Goal: Task Accomplishment & Management: Manage account settings

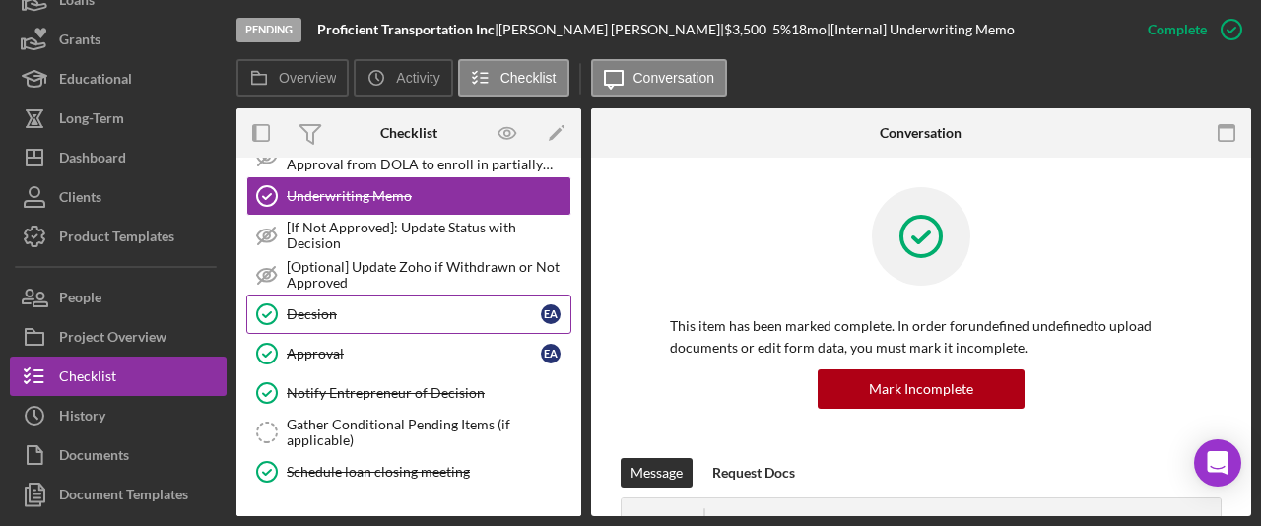
scroll to position [327, 0]
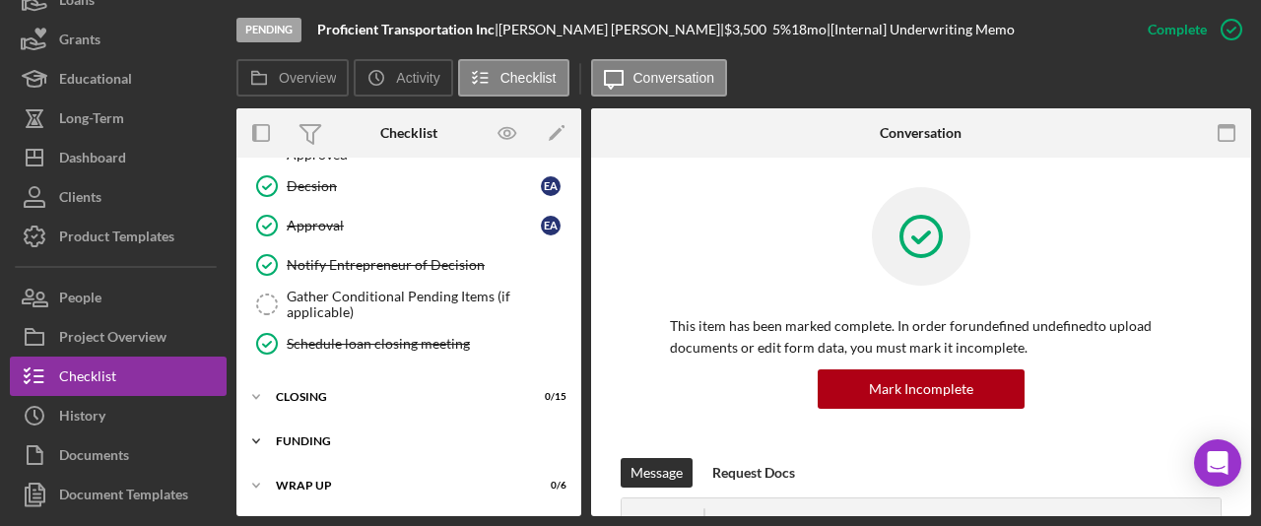
click at [371, 424] on div "Icon/Expander Funding 0 / 8" at bounding box center [409, 441] width 345 height 39
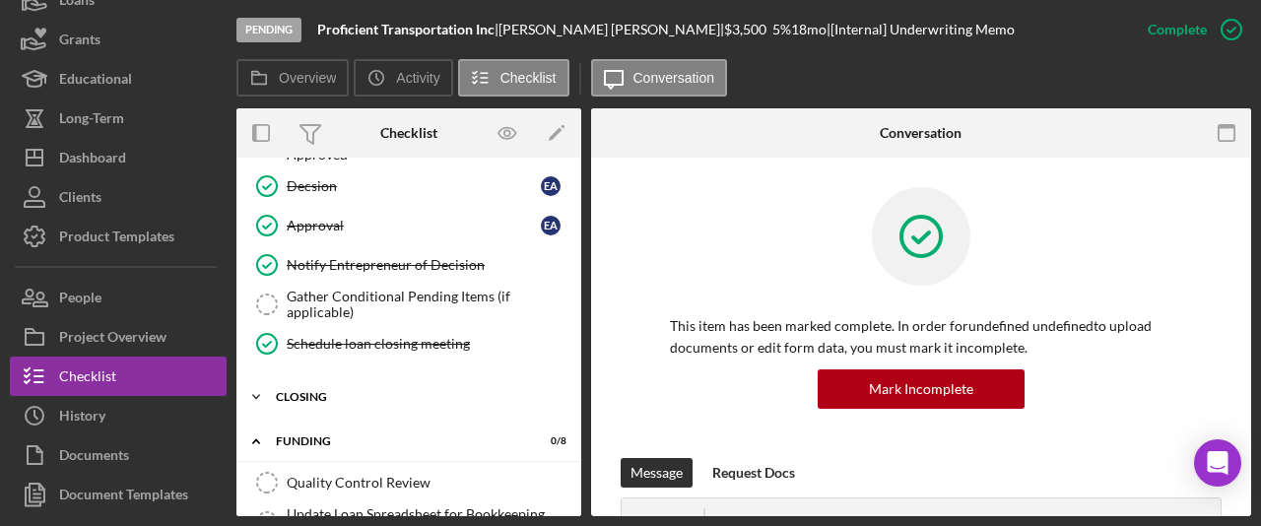
click at [354, 398] on div "Closing" at bounding box center [416, 397] width 281 height 12
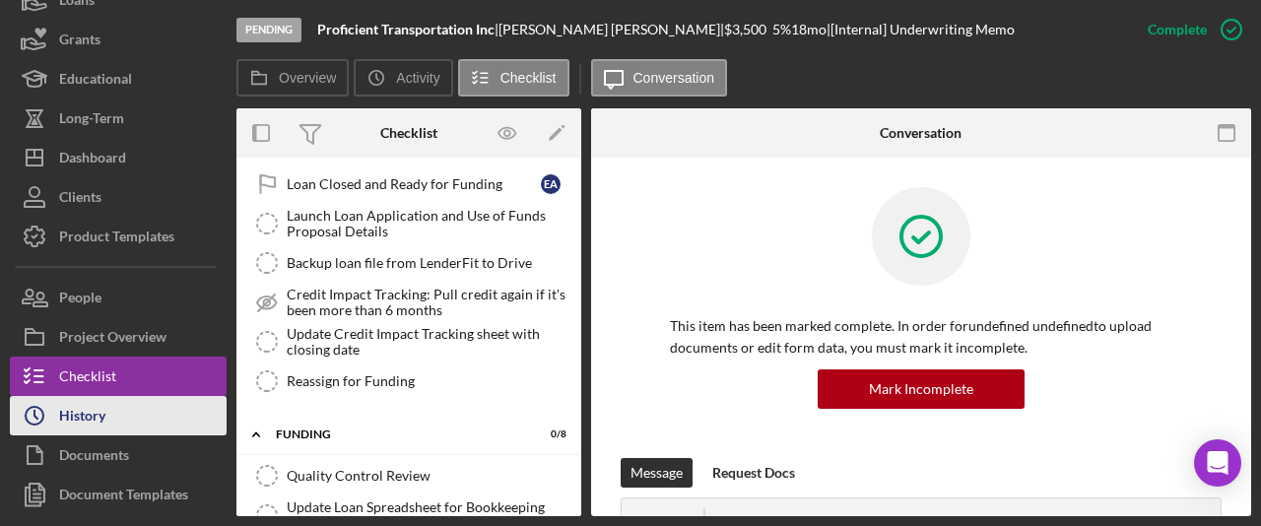
scroll to position [146, 0]
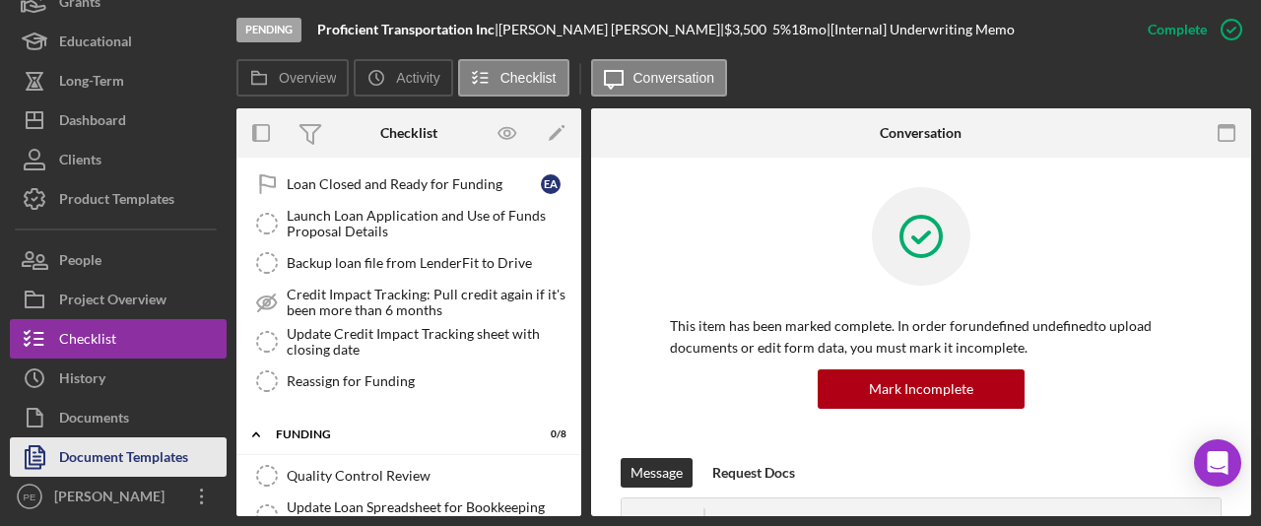
click at [137, 460] on div "Document Templates" at bounding box center [123, 460] width 129 height 44
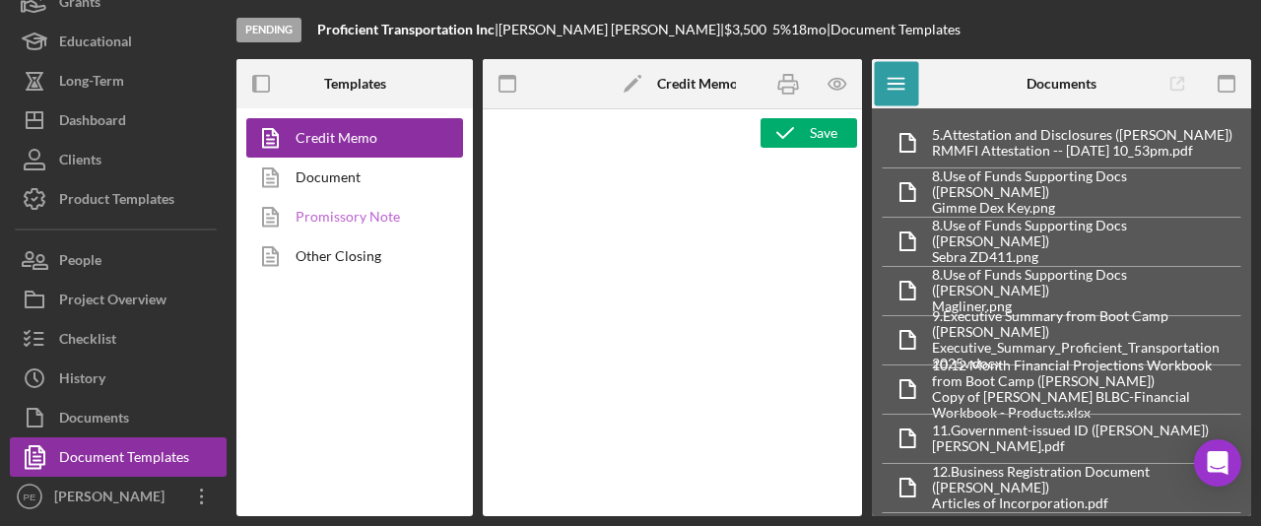
type textarea "<p style="margin-bottom: 0; line-height: normal; text-align: left; padding-left…"
click at [356, 212] on link "Promissory Note" at bounding box center [349, 216] width 207 height 39
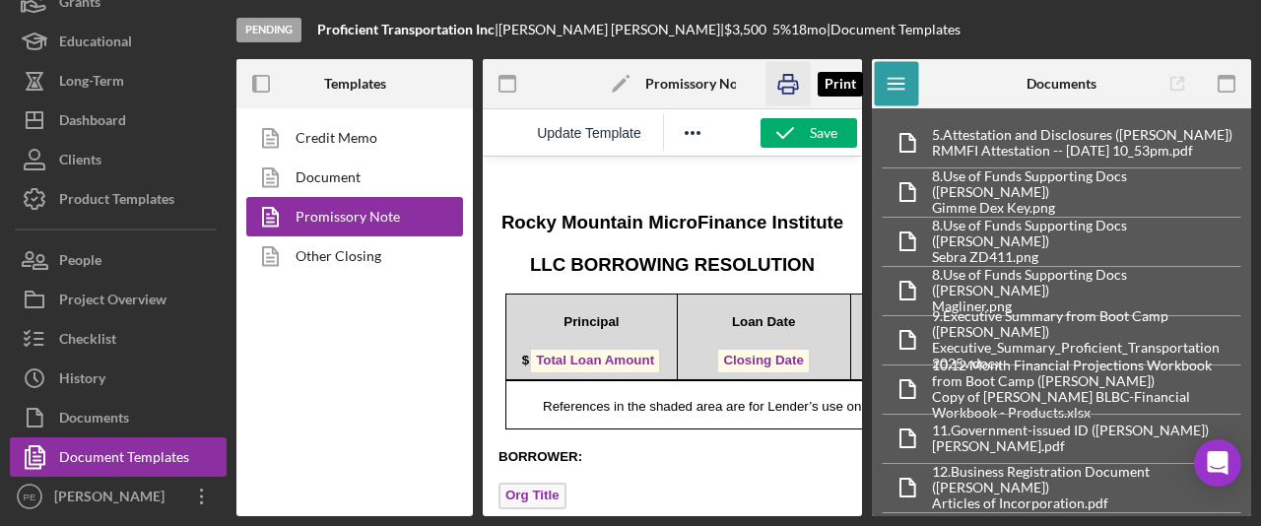
click at [788, 93] on rect "button" at bounding box center [788, 91] width 11 height 6
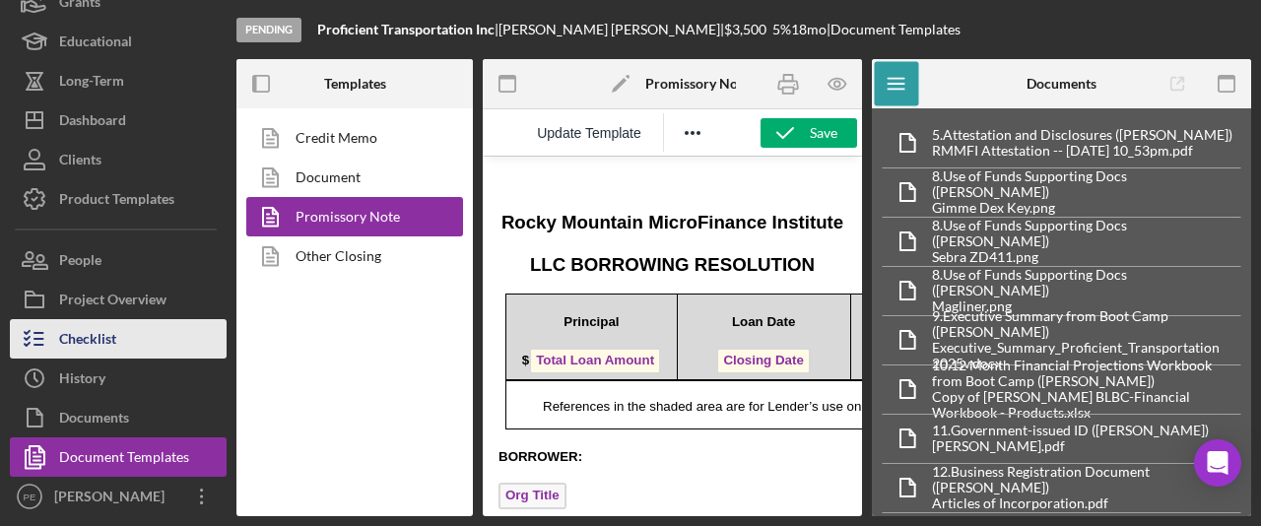
click at [160, 321] on button "Checklist" at bounding box center [118, 338] width 217 height 39
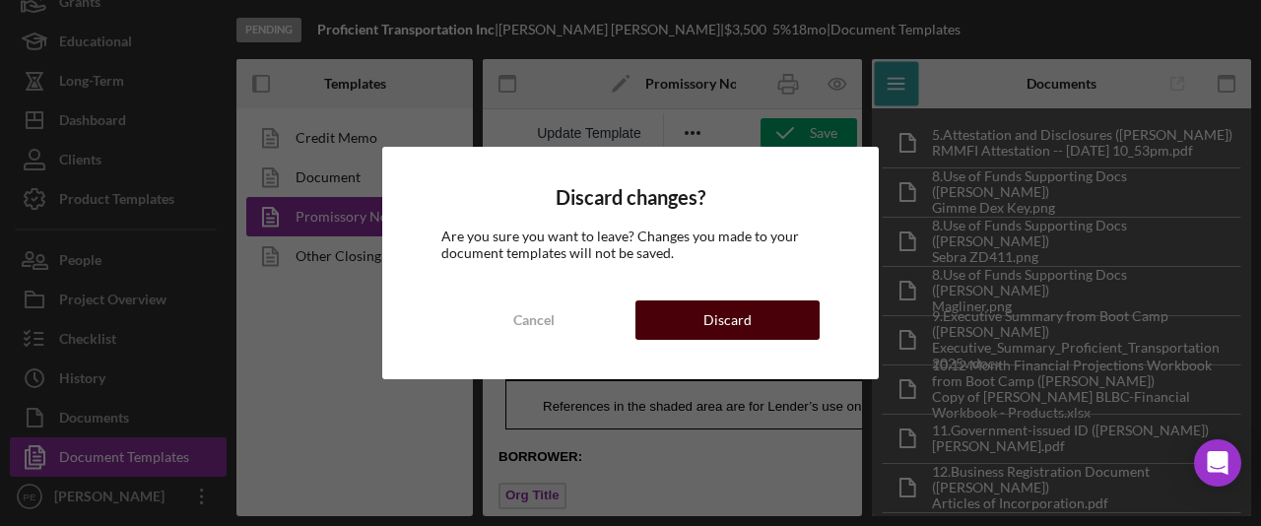
click at [711, 316] on div "Discard" at bounding box center [728, 320] width 48 height 39
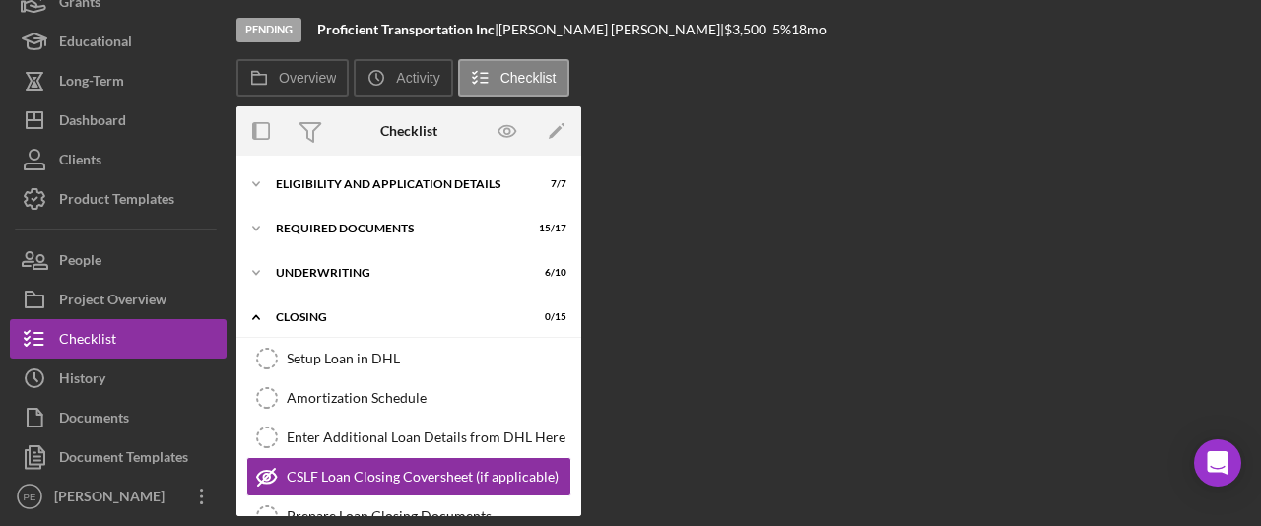
scroll to position [141, 0]
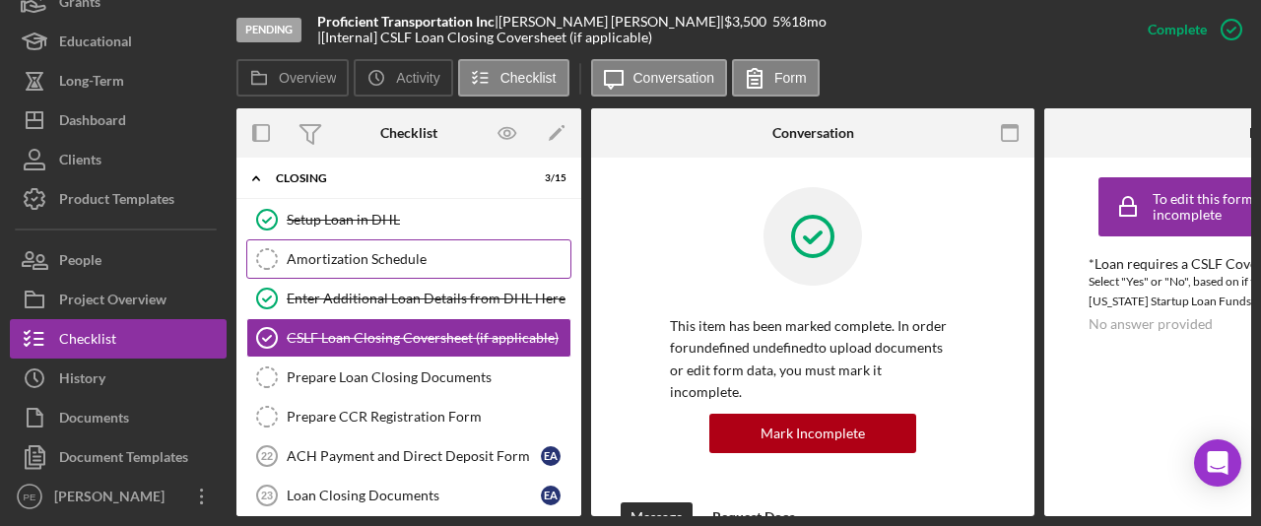
click at [471, 251] on div "Amortization Schedule" at bounding box center [429, 259] width 284 height 16
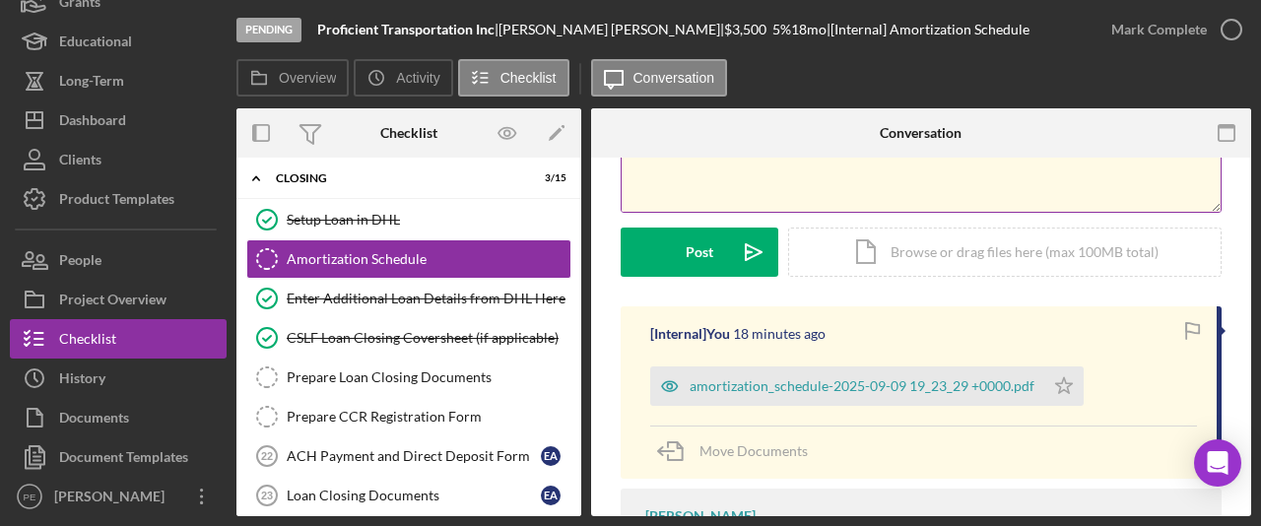
scroll to position [307, 0]
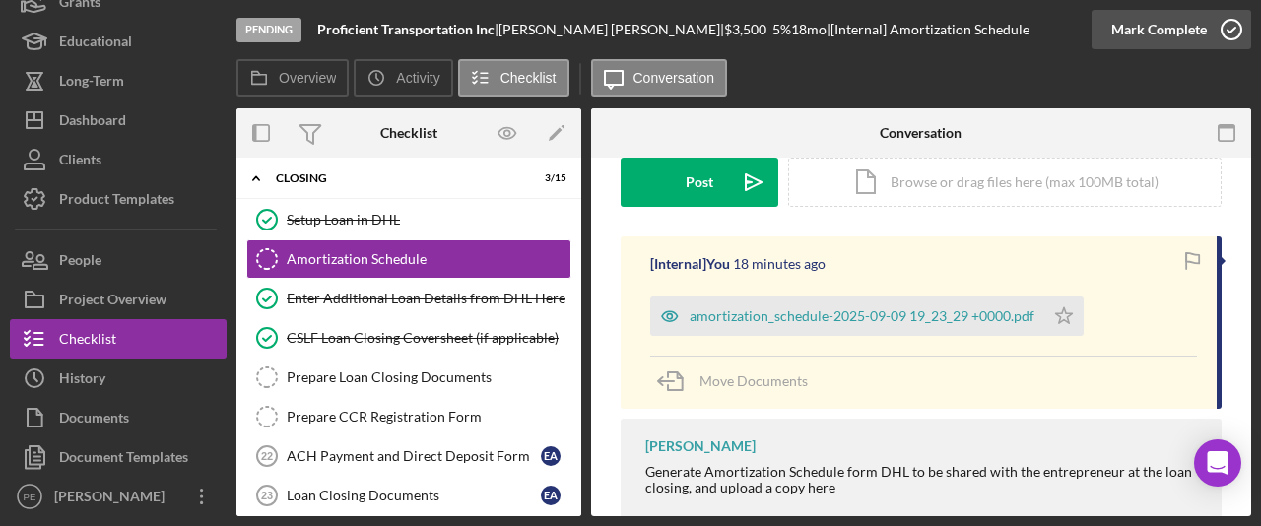
click at [1187, 21] on div "Mark Complete" at bounding box center [1160, 29] width 96 height 39
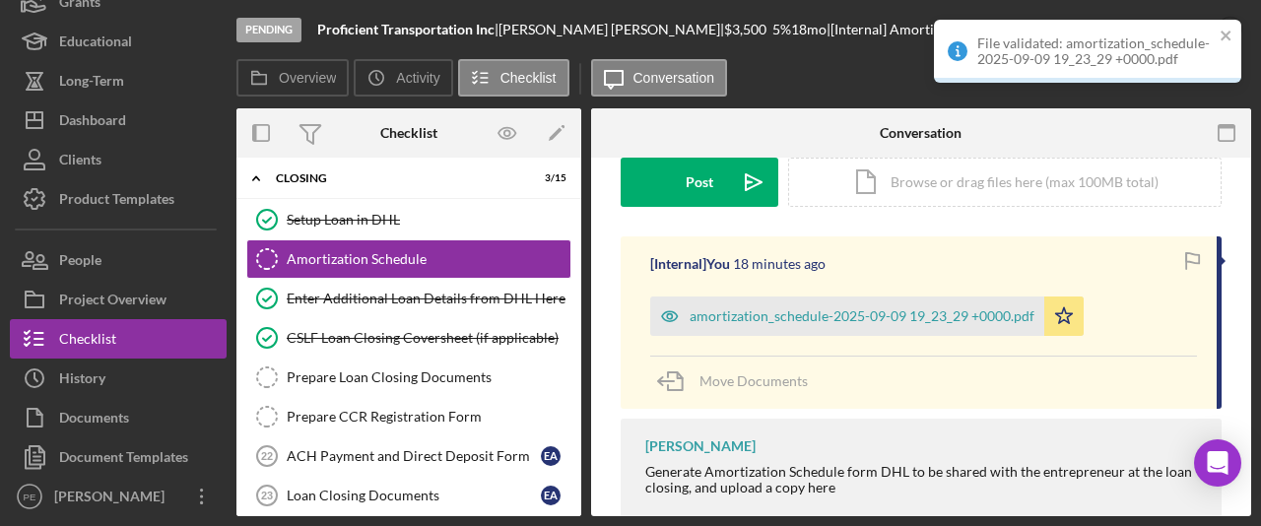
scroll to position [578, 0]
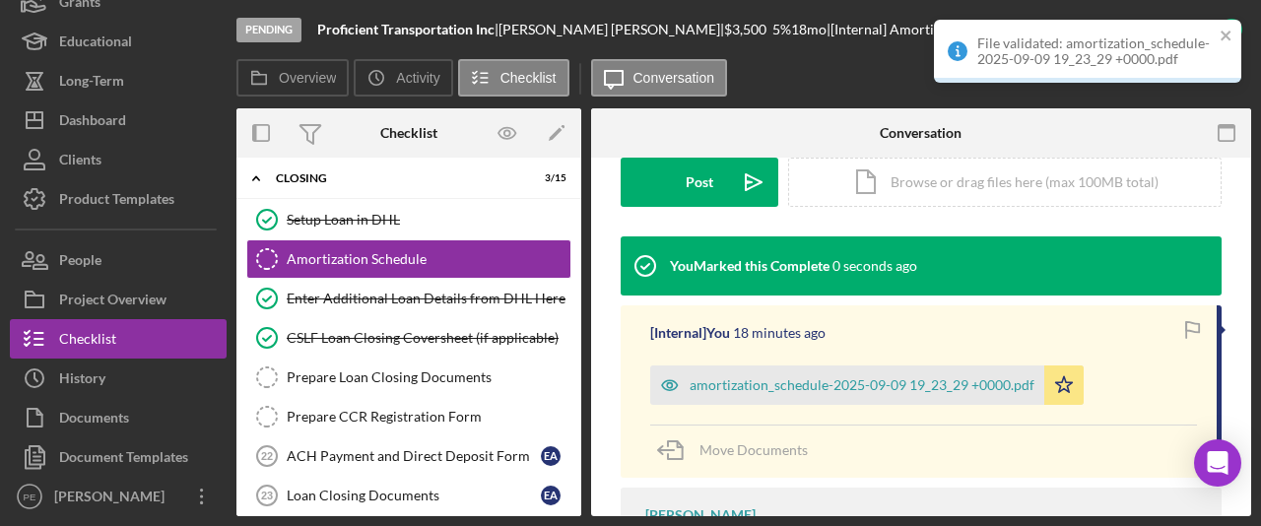
click at [1060, 318] on div "[Internal] You 18 minutes ago amortization_schedule-2025-09-09 19_23_29 +0000.p…" at bounding box center [921, 391] width 601 height 172
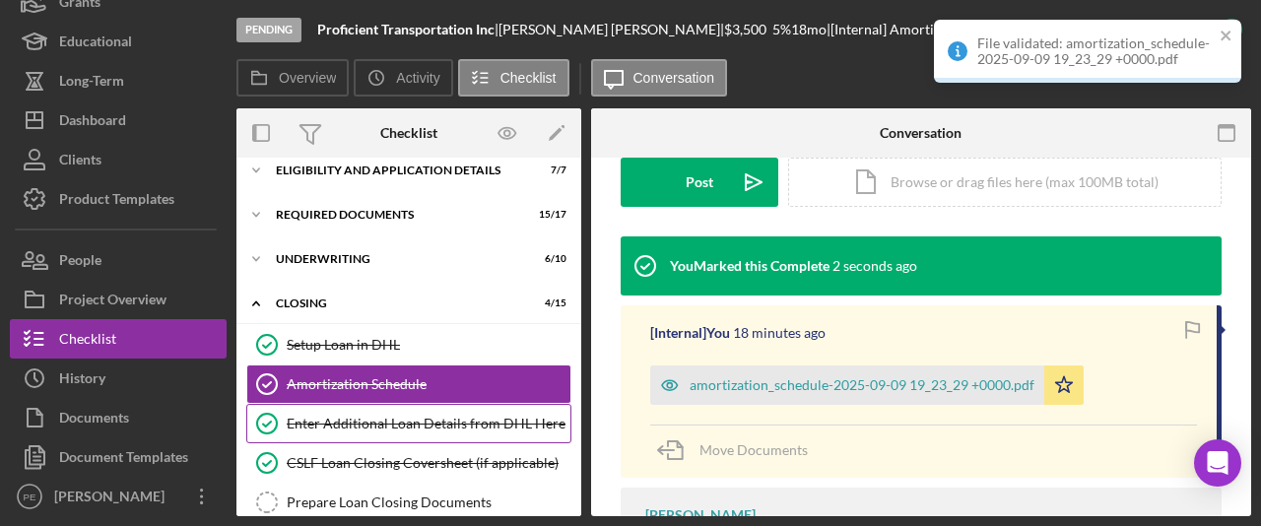
scroll to position [0, 0]
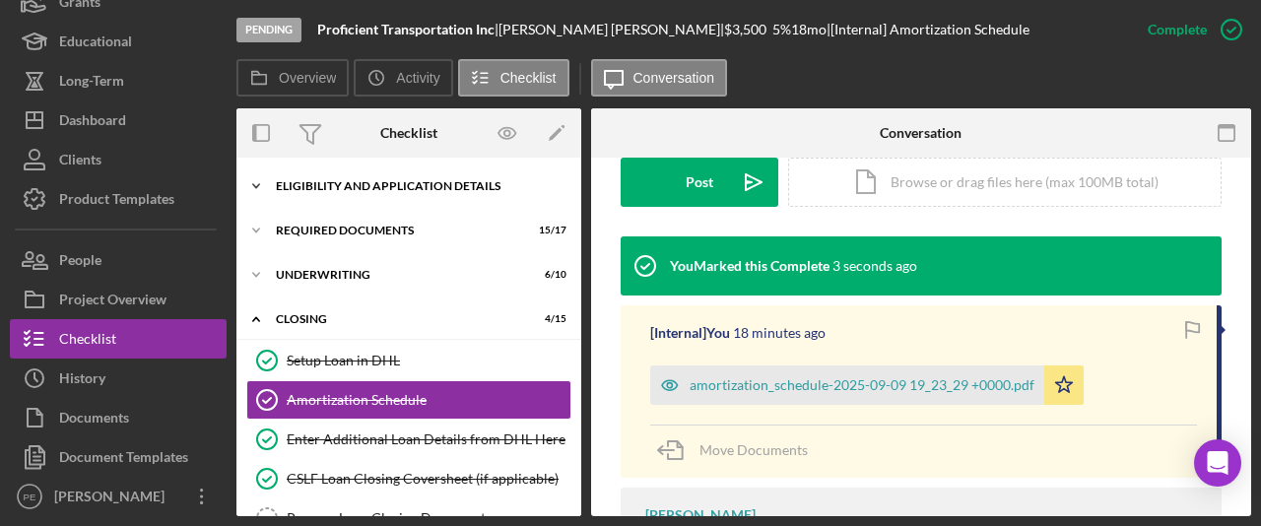
click at [372, 175] on div "Icon/Expander Eligibility and Application Details 7 / 7" at bounding box center [409, 186] width 345 height 39
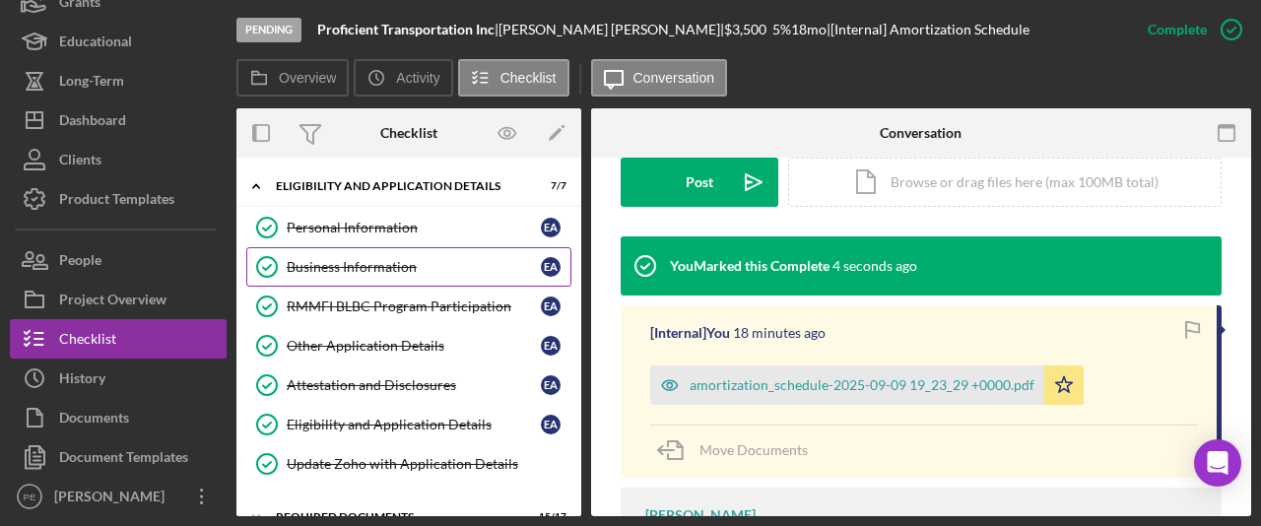
click at [364, 252] on link "Business Information Business Information E A" at bounding box center [408, 266] width 325 height 39
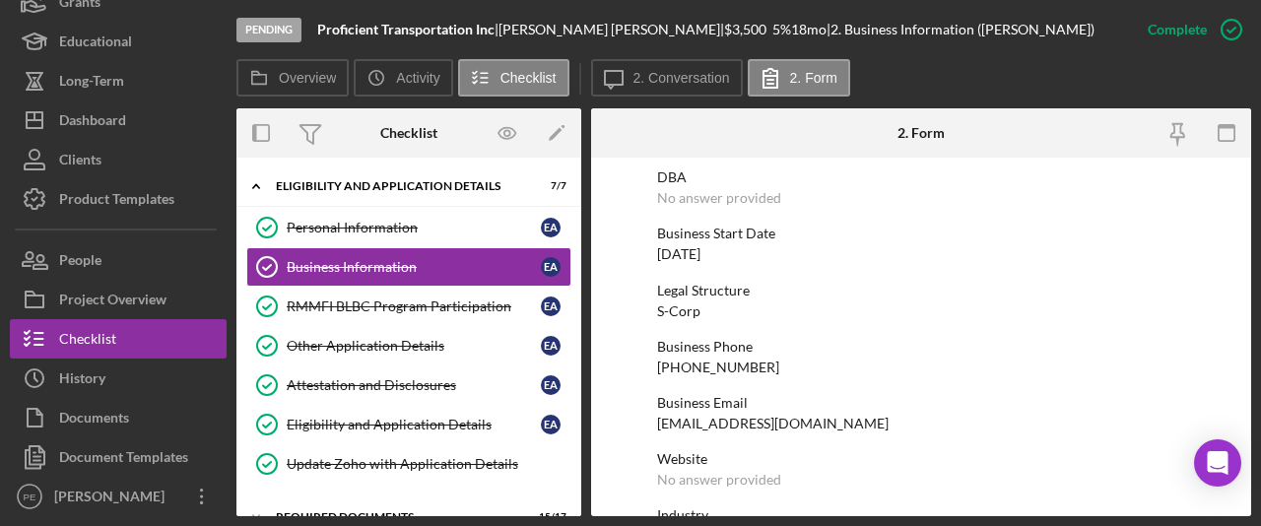
scroll to position [146, 0]
click at [796, 425] on div "Business Email [EMAIL_ADDRESS][DOMAIN_NAME]" at bounding box center [921, 410] width 528 height 36
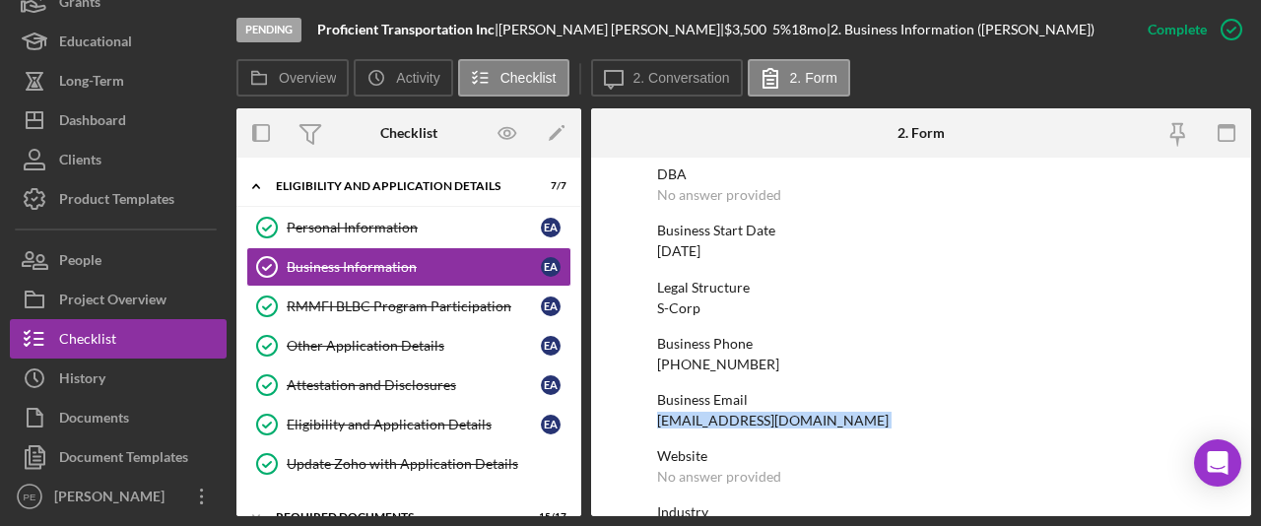
drag, startPoint x: 796, startPoint y: 425, endPoint x: 662, endPoint y: 423, distance: 134.0
click at [662, 423] on div "Business Email [EMAIL_ADDRESS][DOMAIN_NAME]" at bounding box center [921, 410] width 528 height 36
copy div "[EMAIL_ADDRESS][DOMAIN_NAME]"
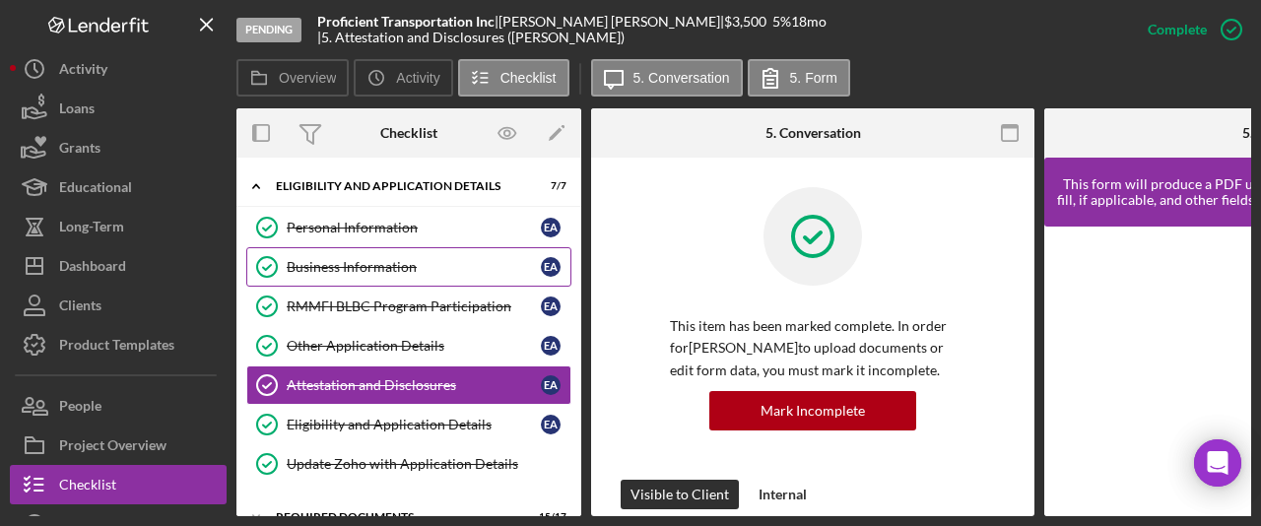
click at [415, 278] on link "Business Information Business Information E A" at bounding box center [408, 266] width 325 height 39
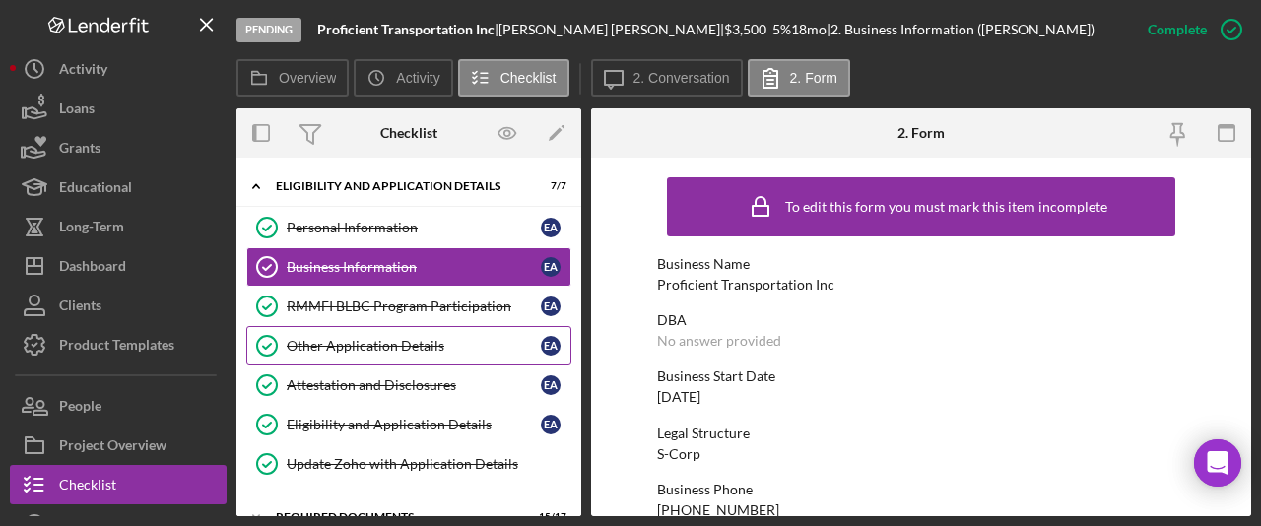
click at [434, 356] on link "Other Application Details Other Application Details E A" at bounding box center [408, 345] width 325 height 39
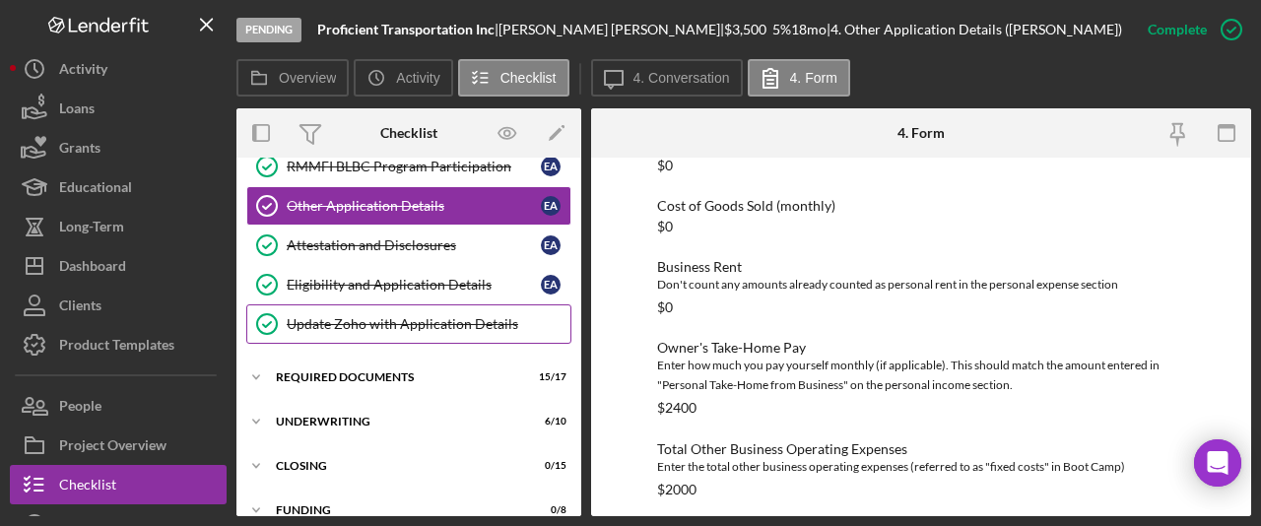
scroll to position [142, 0]
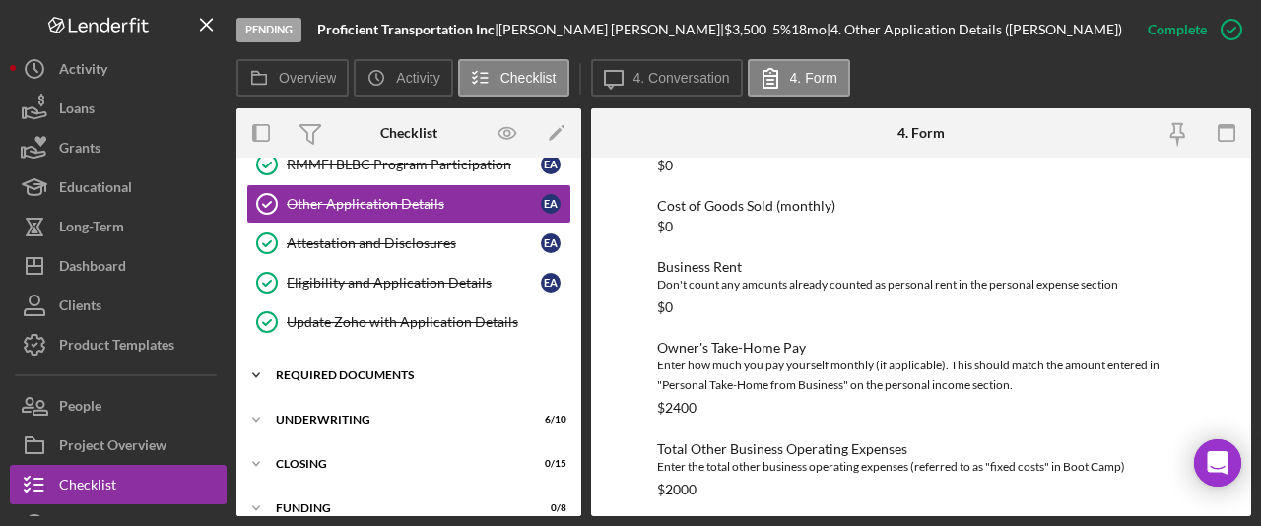
click at [401, 381] on div "Icon/Expander Required Documents 15 / 17" at bounding box center [409, 375] width 345 height 39
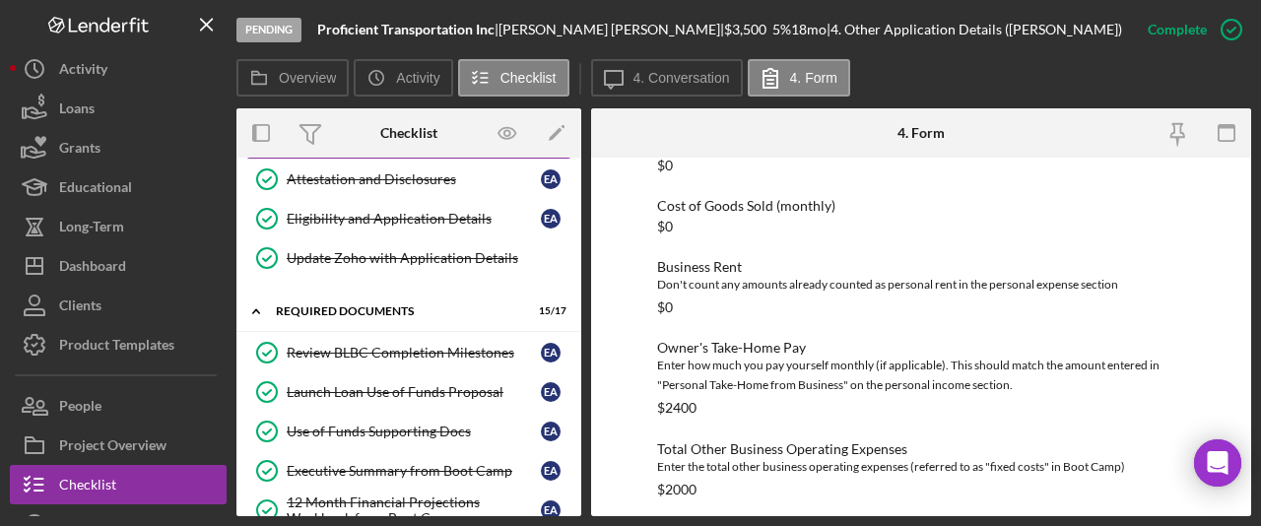
scroll to position [0, 0]
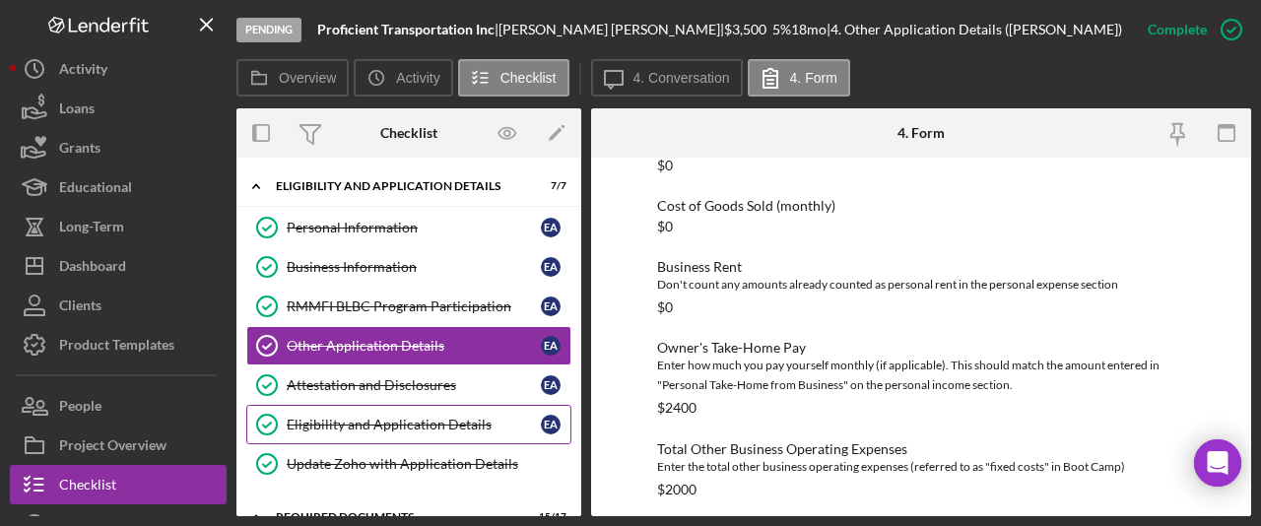
click at [412, 431] on div "Eligibility and Application Details" at bounding box center [414, 425] width 254 height 16
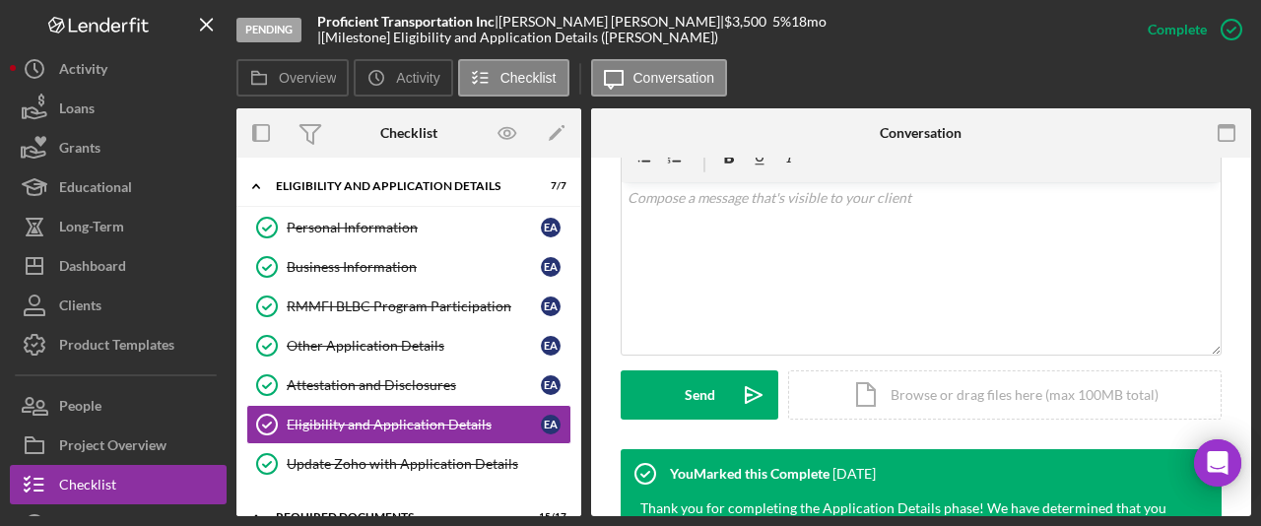
scroll to position [389, 0]
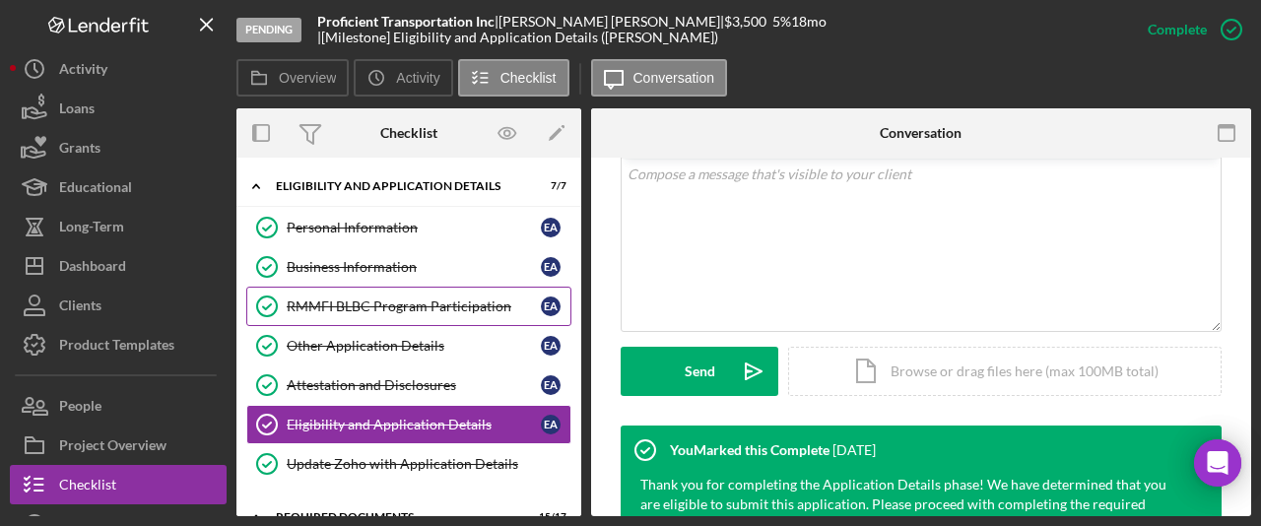
click at [383, 299] on div "RMMFI BLBC Program Participation" at bounding box center [414, 307] width 254 height 16
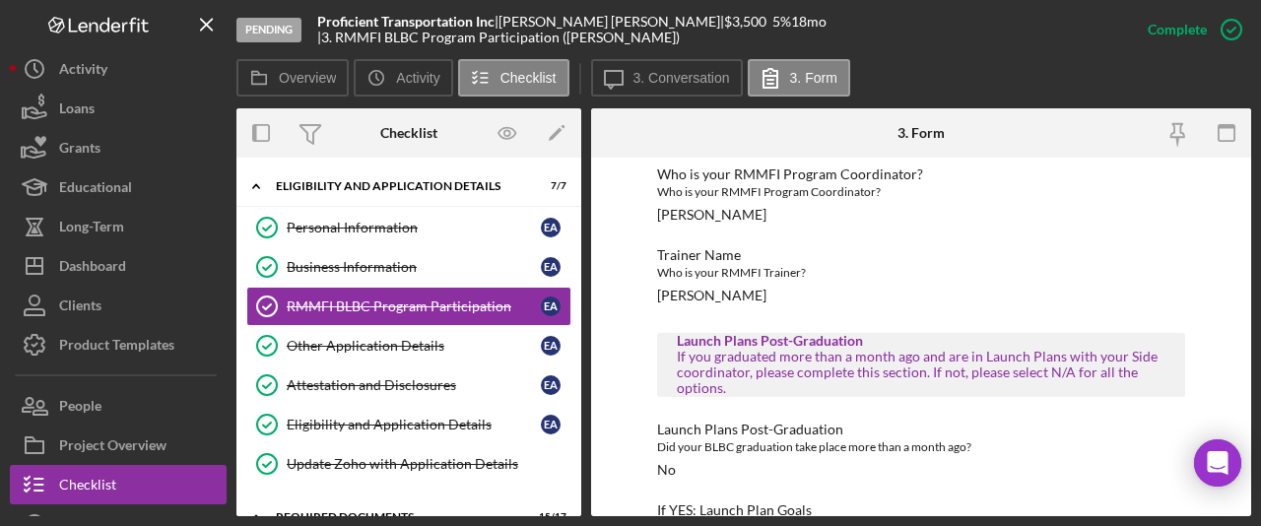
scroll to position [367, 0]
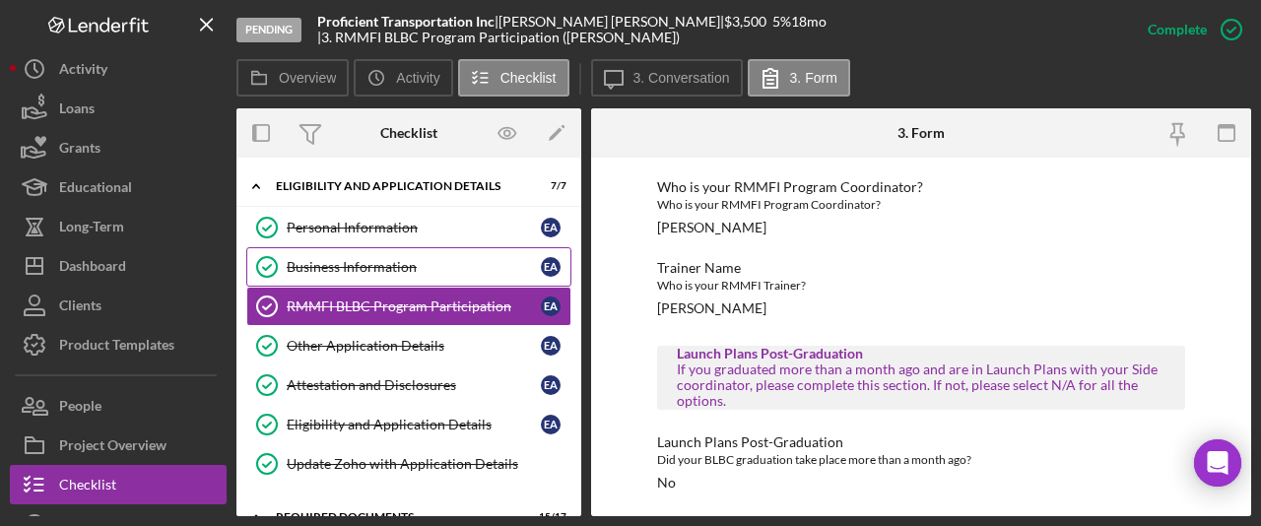
click at [417, 273] on div "Business Information" at bounding box center [414, 267] width 254 height 16
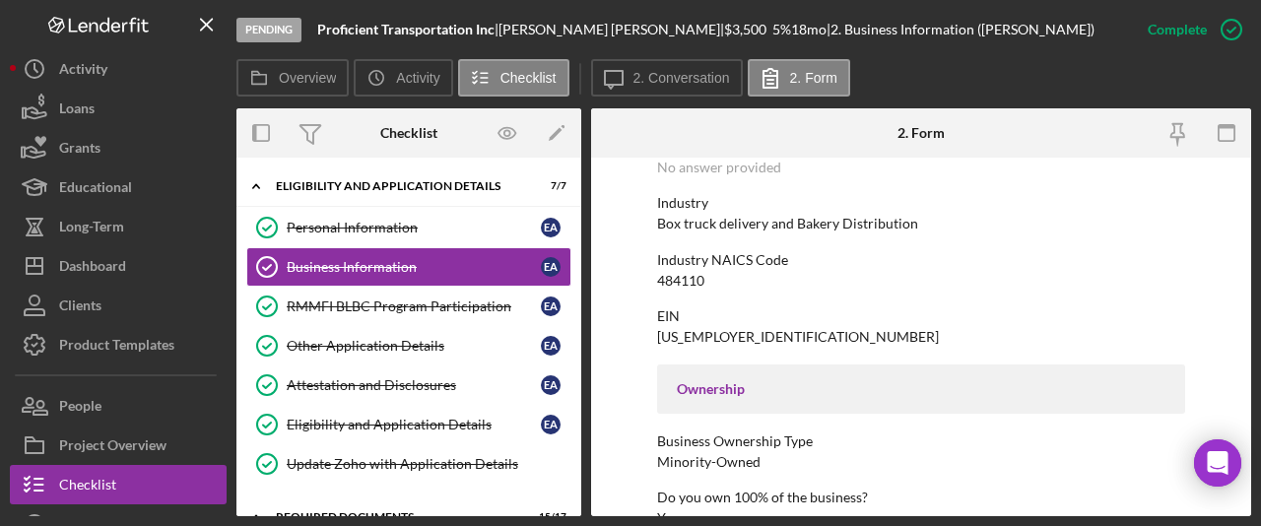
scroll to position [435, 0]
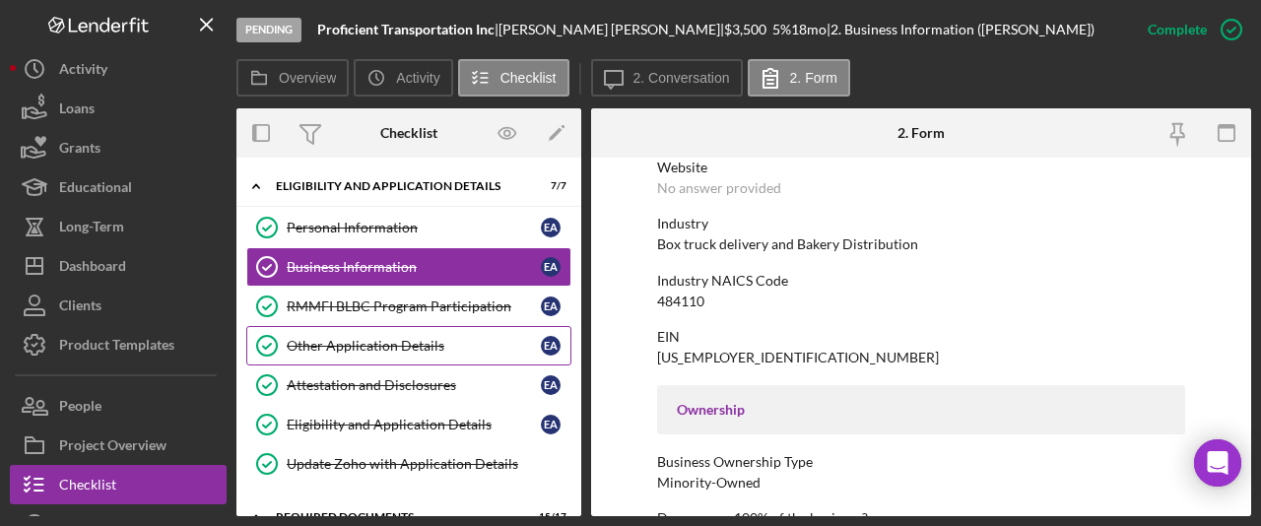
click at [357, 342] on div "Other Application Details" at bounding box center [414, 346] width 254 height 16
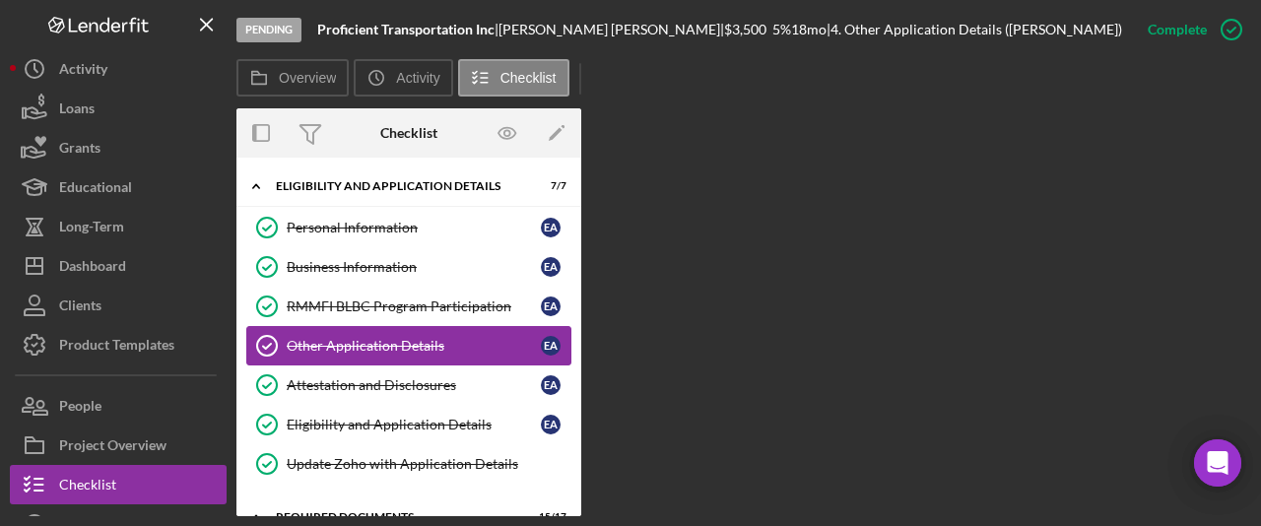
click at [357, 342] on div "Other Application Details" at bounding box center [414, 346] width 254 height 16
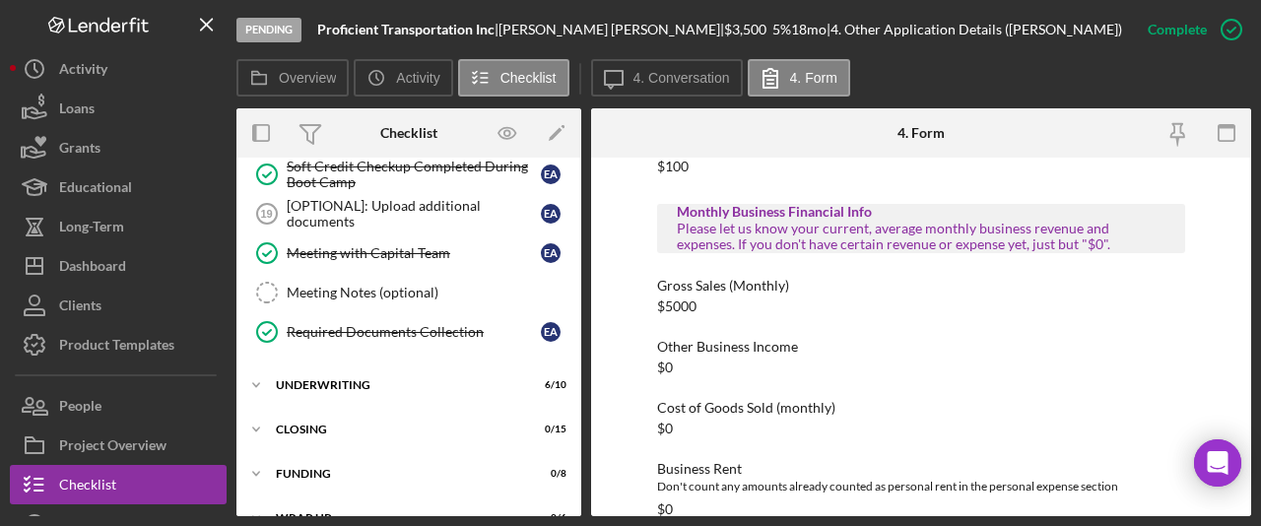
scroll to position [890, 0]
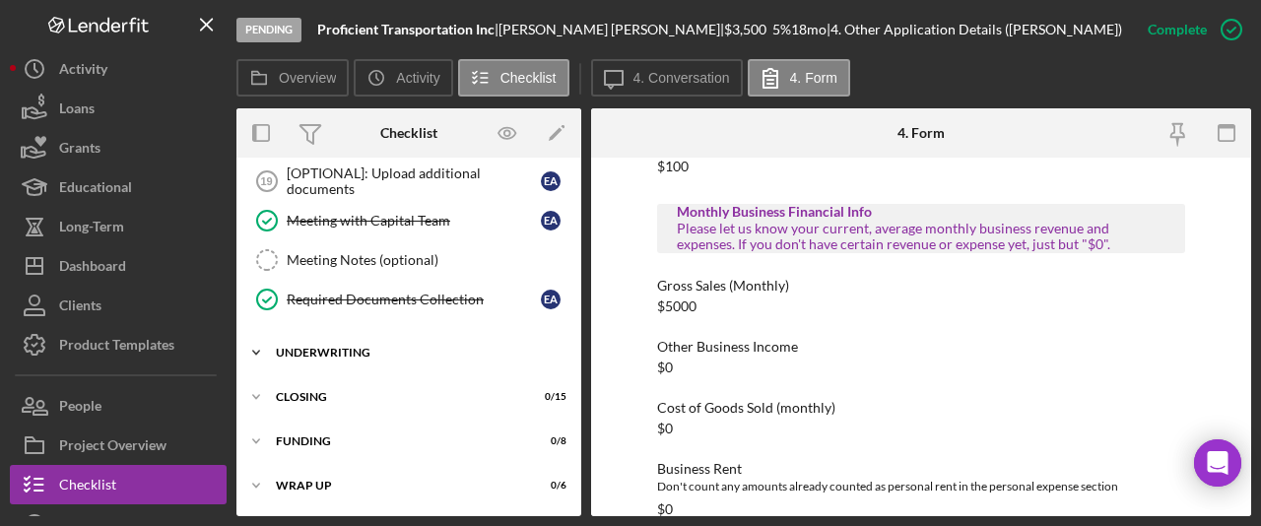
click at [378, 343] on div "Icon/Expander Underwriting 6 / 10" at bounding box center [409, 352] width 345 height 39
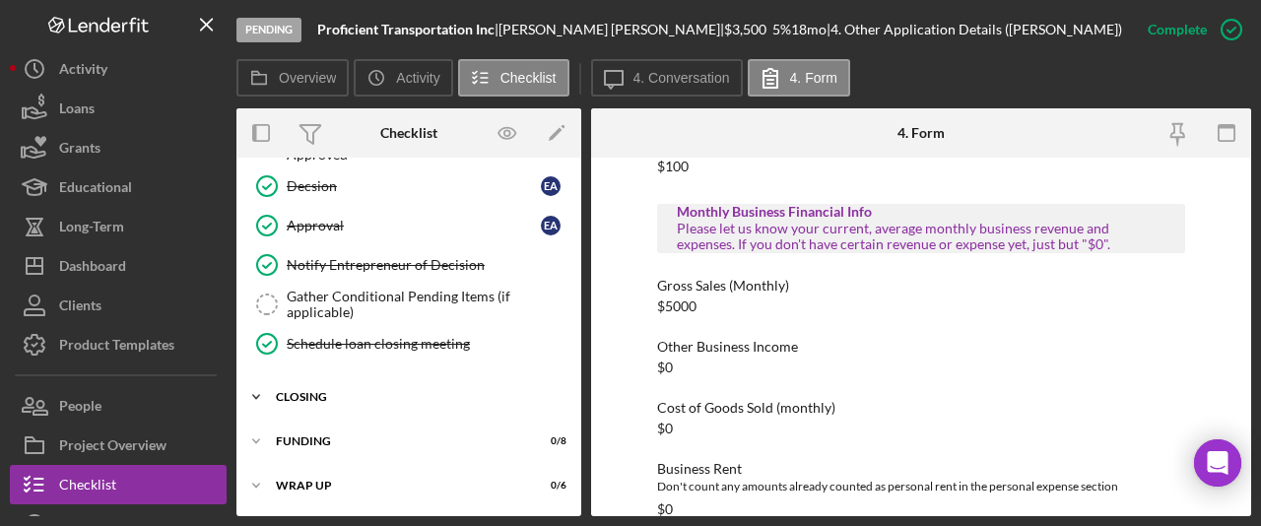
click at [358, 384] on div "Icon/Expander Closing 0 / 15" at bounding box center [409, 396] width 345 height 39
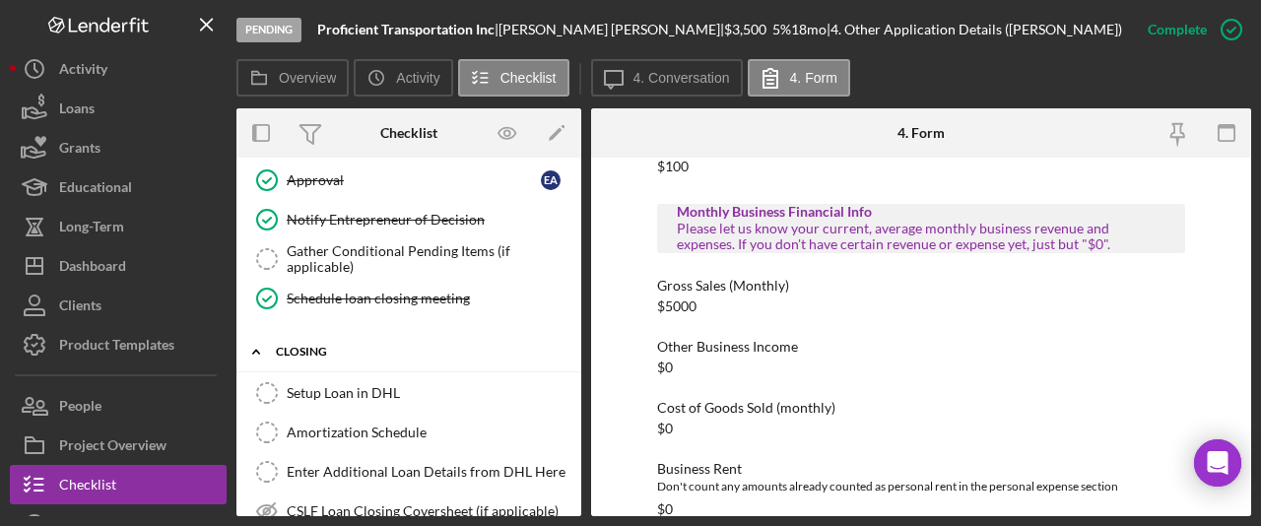
click at [358, 385] on div "Setup Loan in DHL" at bounding box center [429, 393] width 284 height 16
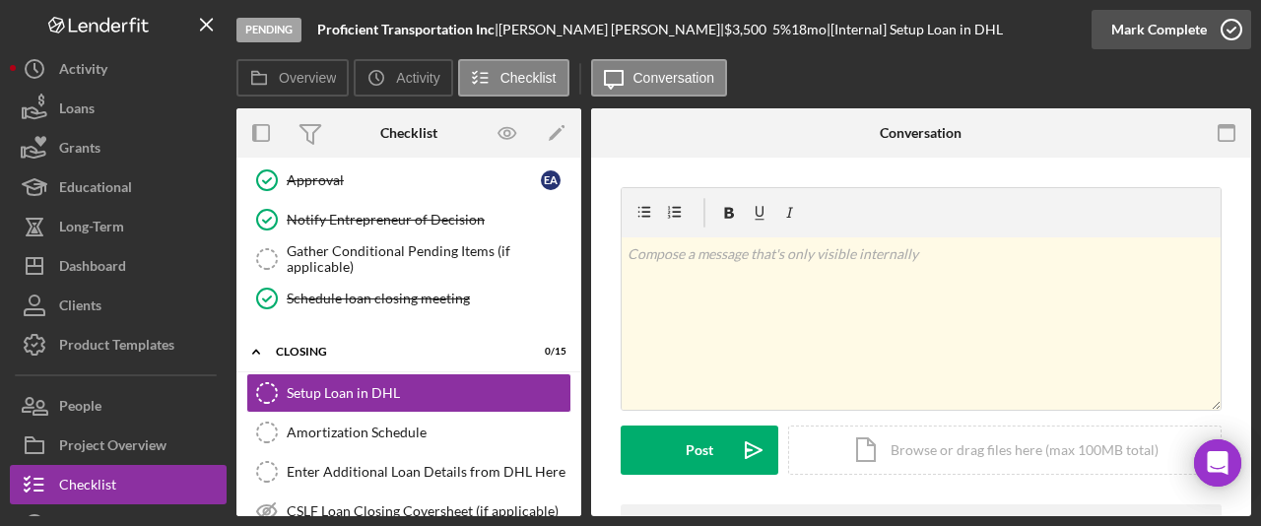
click at [1137, 11] on div "Mark Complete" at bounding box center [1160, 29] width 96 height 39
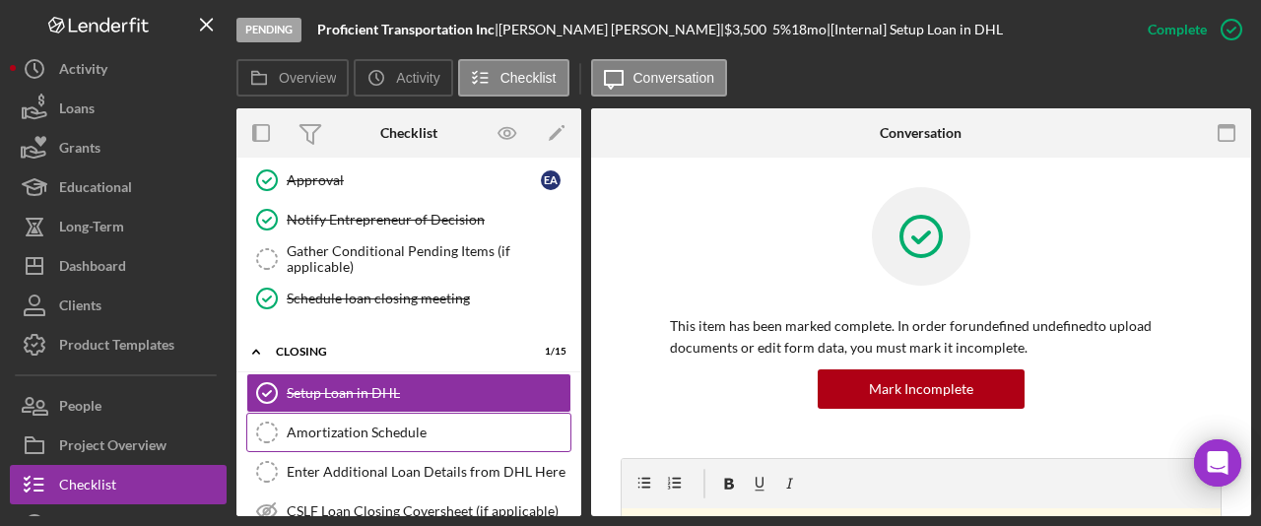
click at [440, 432] on div "Amortization Schedule" at bounding box center [429, 433] width 284 height 16
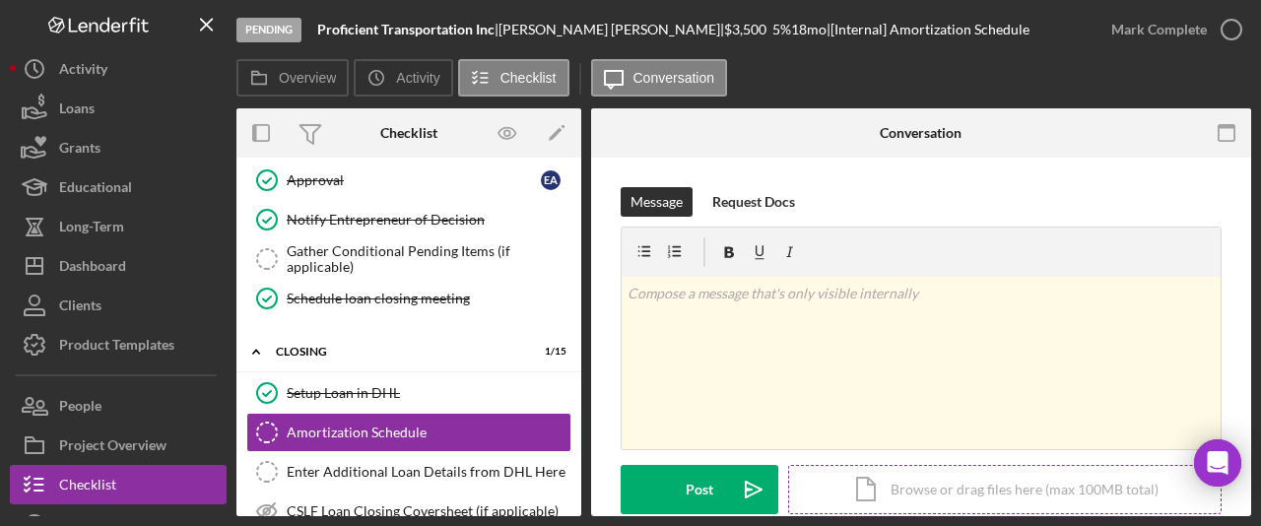
click at [911, 486] on div "Icon/Document Browse or drag files here (max 100MB total) Tap to choose files o…" at bounding box center [1005, 489] width 434 height 49
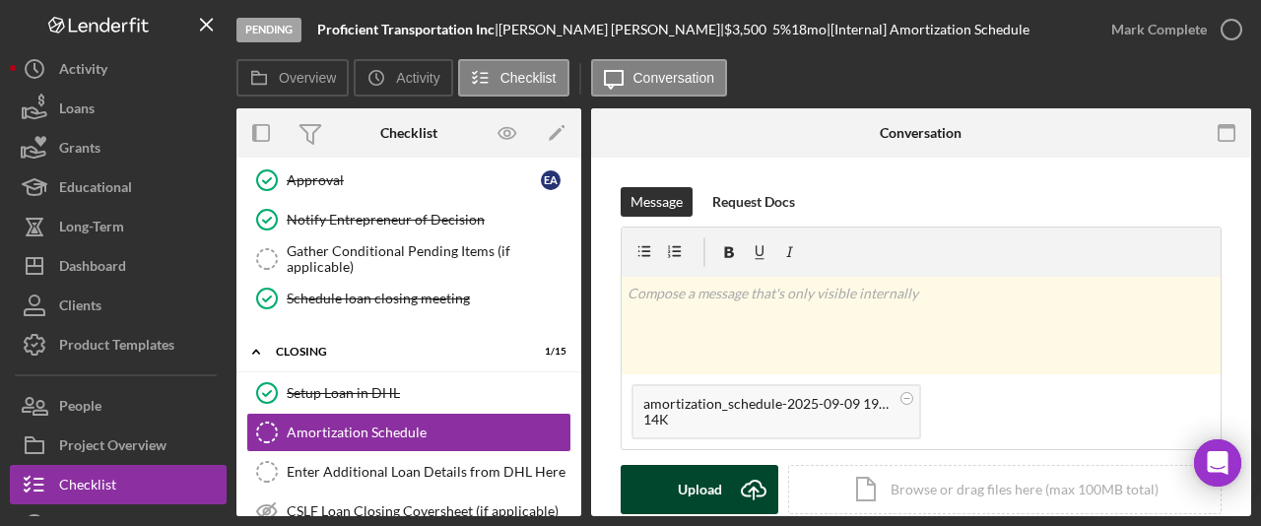
click at [708, 489] on div "Upload" at bounding box center [700, 489] width 44 height 49
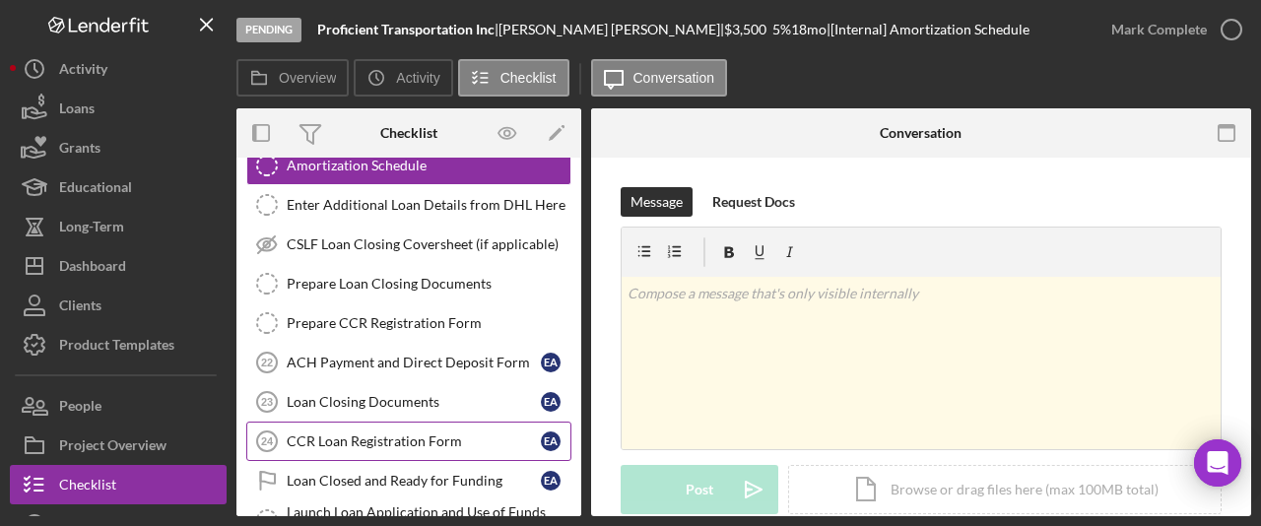
scroll to position [1590, 0]
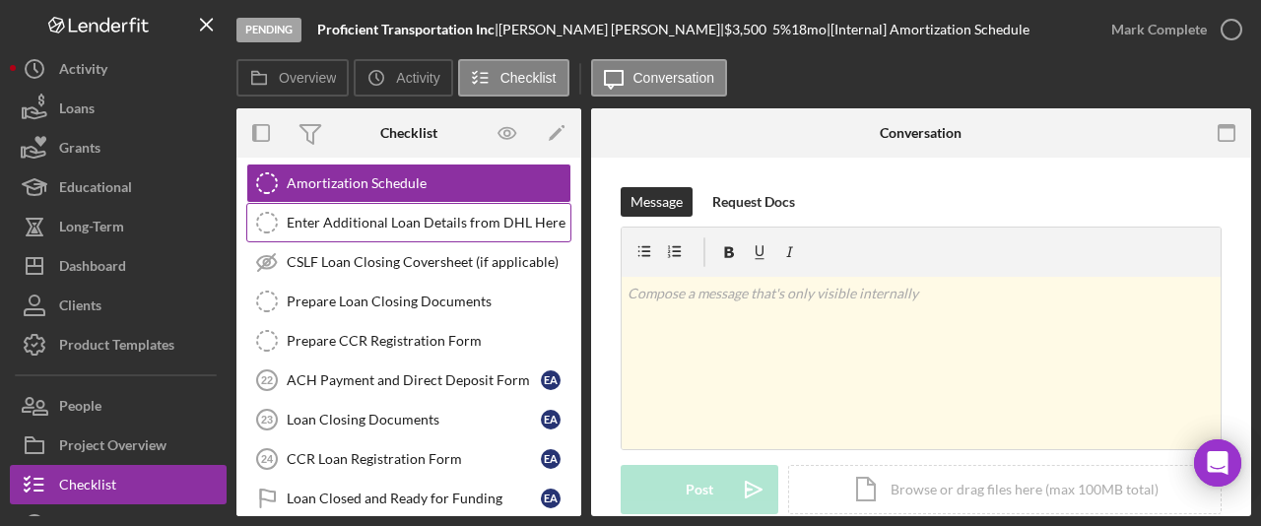
click at [363, 231] on link "Enter Additional Loan Details from DHL Here Enter Additional Loan Details from …" at bounding box center [408, 222] width 325 height 39
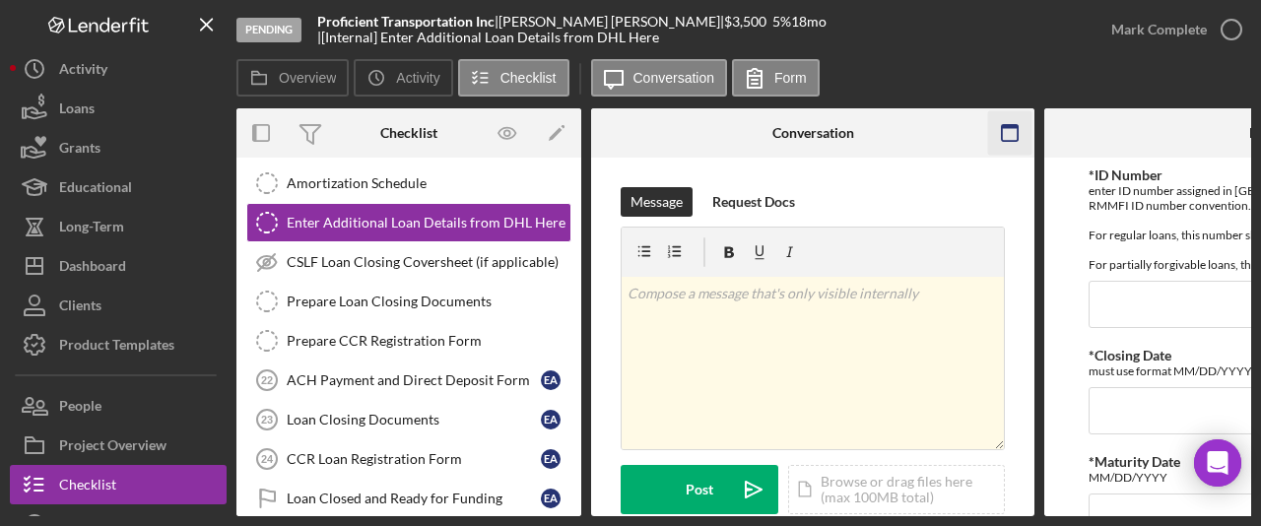
click at [1010, 130] on icon "button" at bounding box center [1010, 133] width 44 height 44
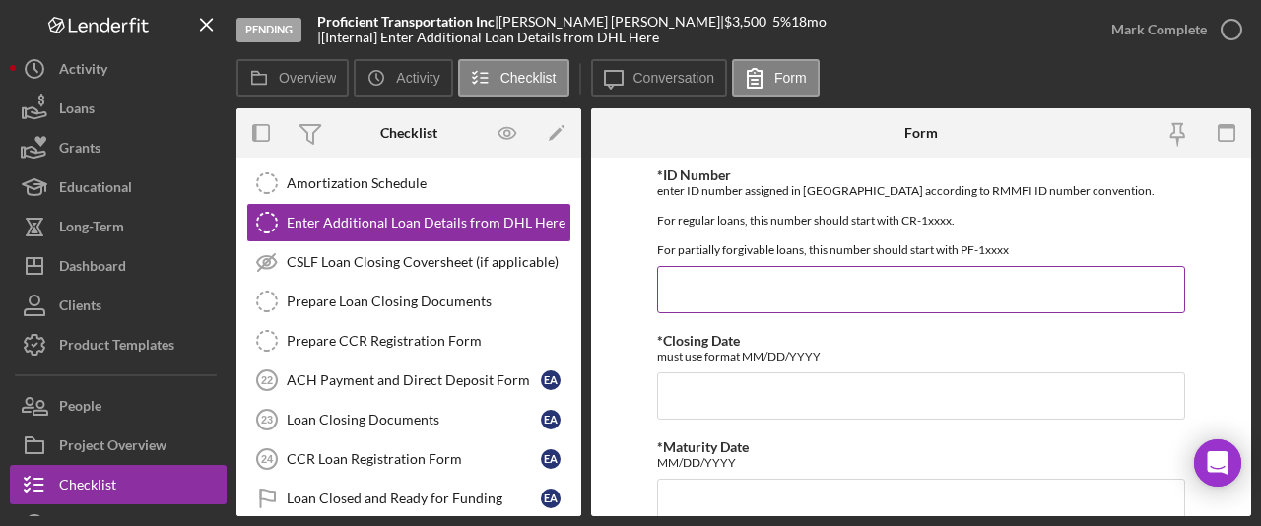
click at [803, 290] on input "*ID Number" at bounding box center [921, 289] width 528 height 47
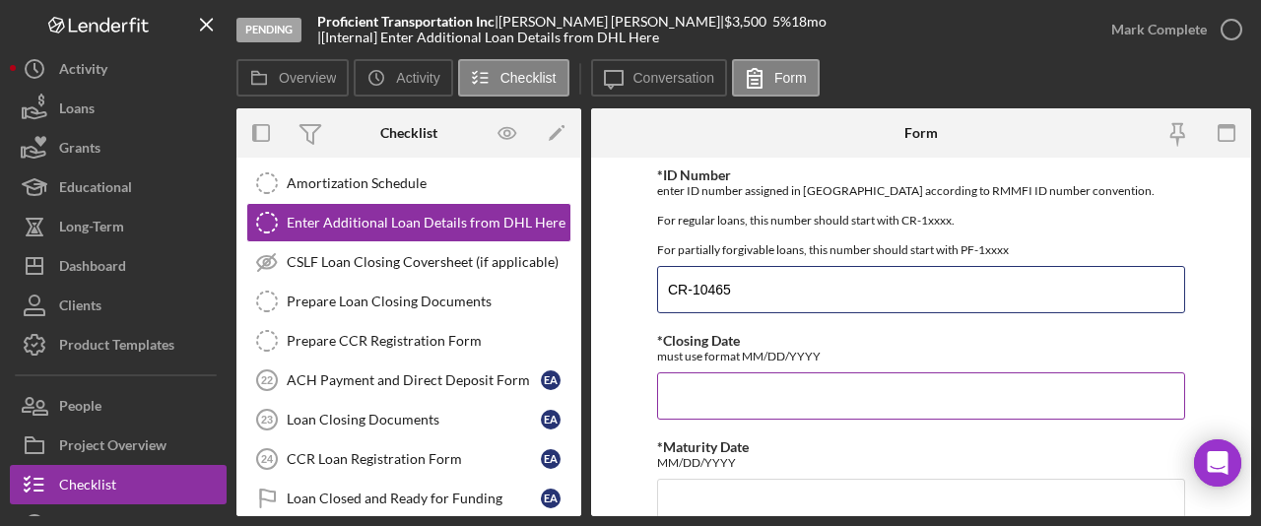
type input "CR-10465"
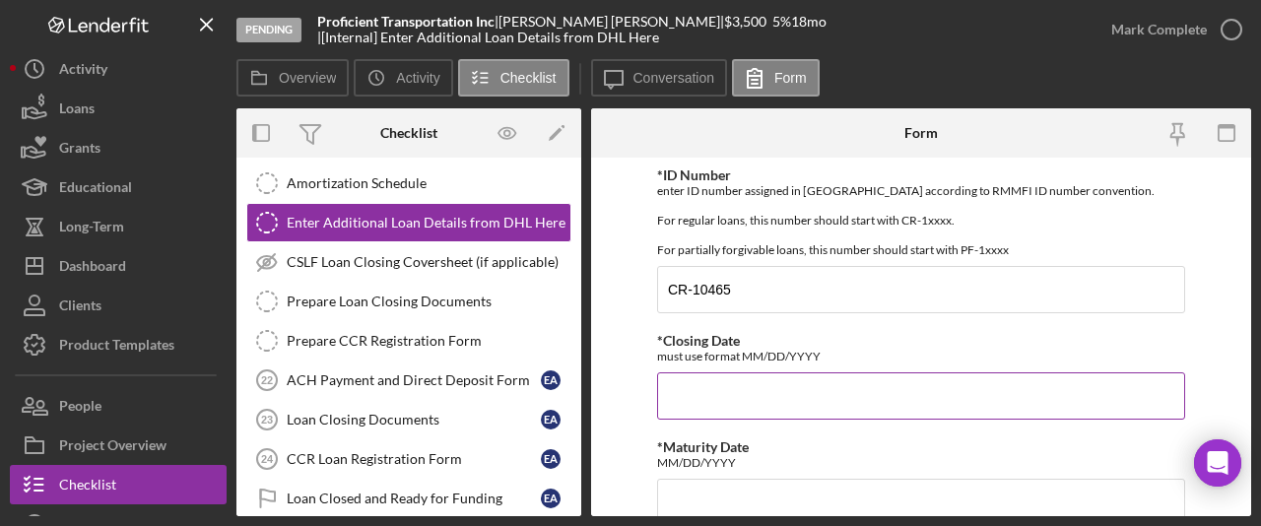
click at [806, 389] on input "*Closing Date" at bounding box center [921, 396] width 528 height 47
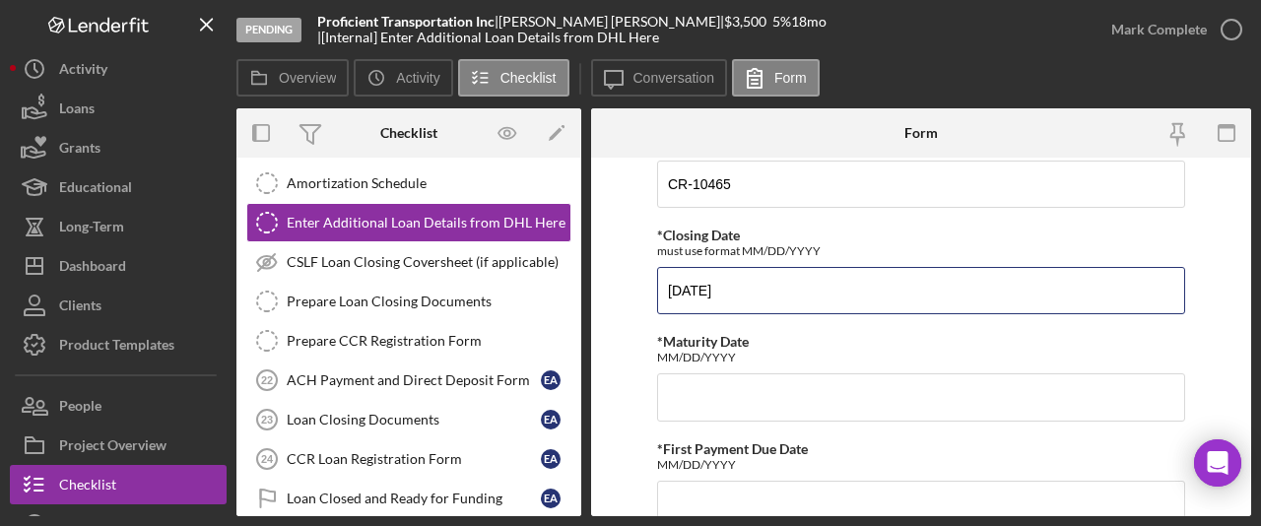
scroll to position [132, 0]
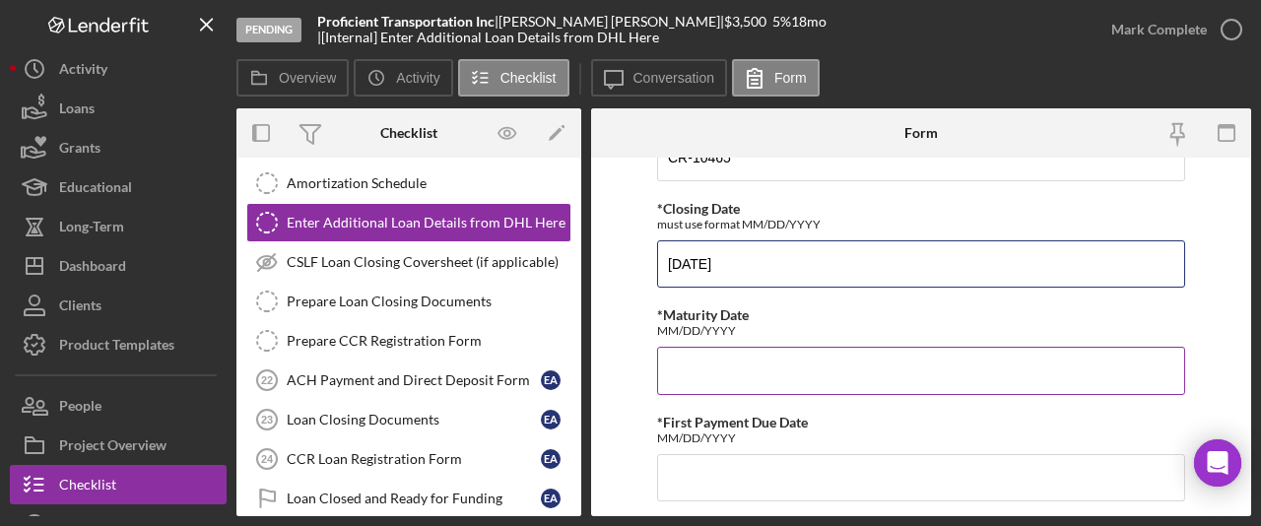
type input "[DATE]"
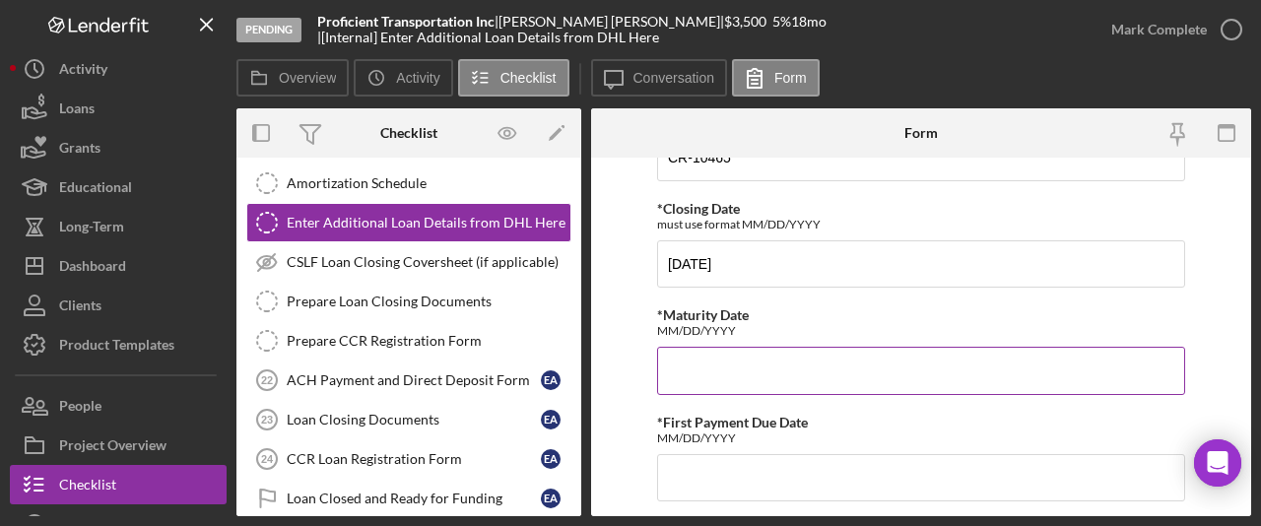
click at [781, 382] on input "*Maturity Date" at bounding box center [921, 370] width 528 height 47
click at [792, 364] on input "*Maturity Date" at bounding box center [921, 370] width 528 height 47
paste input "[DATE]"
type input "[DATE]"
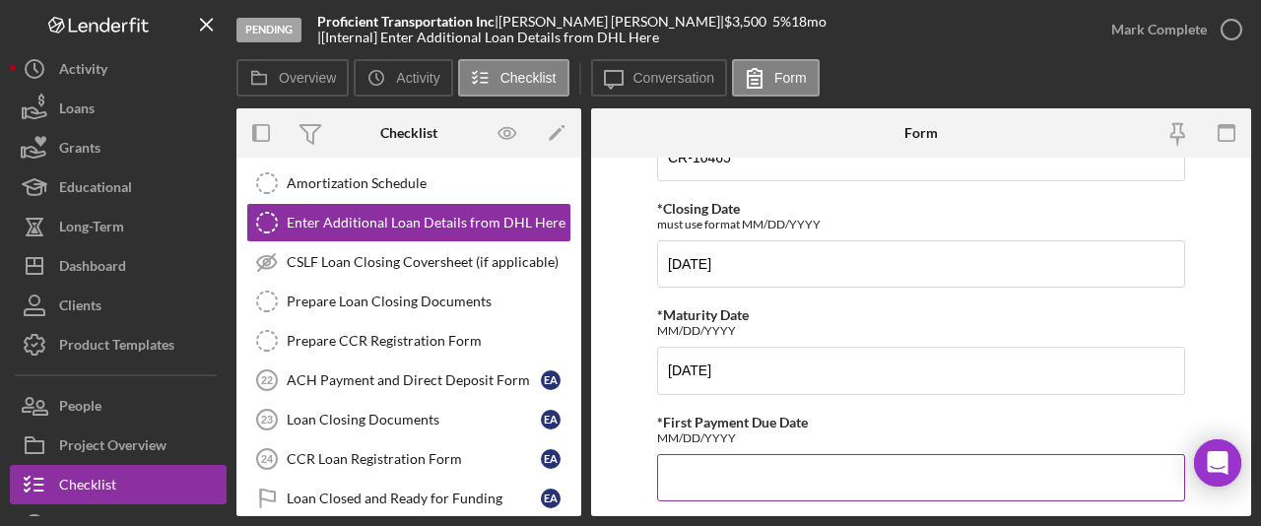
click at [760, 468] on input "*First Payment Due Date" at bounding box center [921, 477] width 528 height 47
paste input "[DATE]"
type input "[DATE]"
click at [616, 461] on form "*ID Number enter ID number assigned in DHL according to RMMFI ID number convent…" at bounding box center [921, 337] width 660 height 359
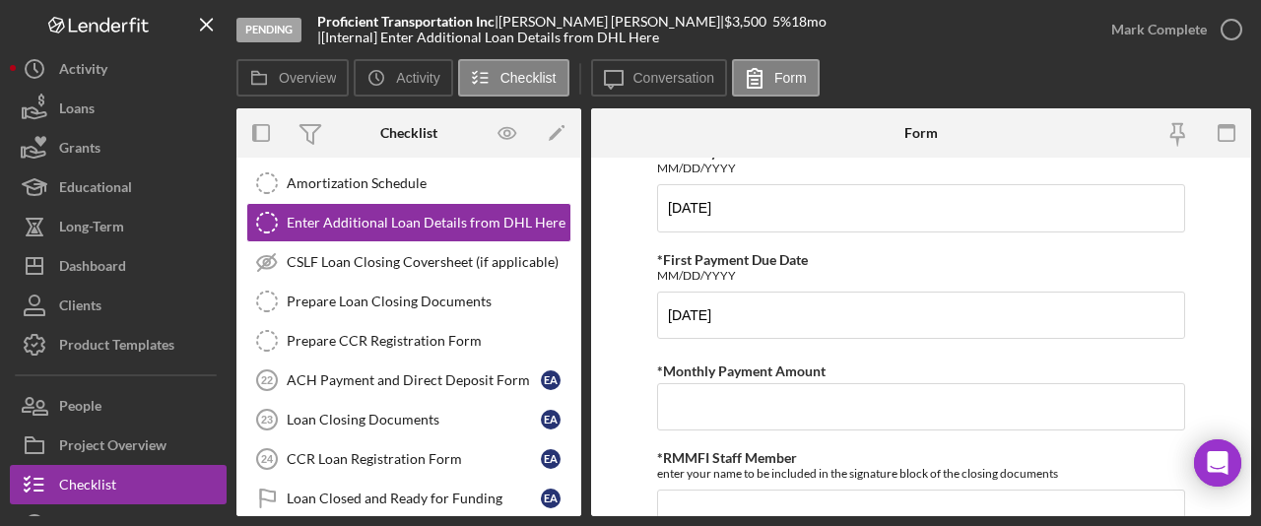
scroll to position [332, 0]
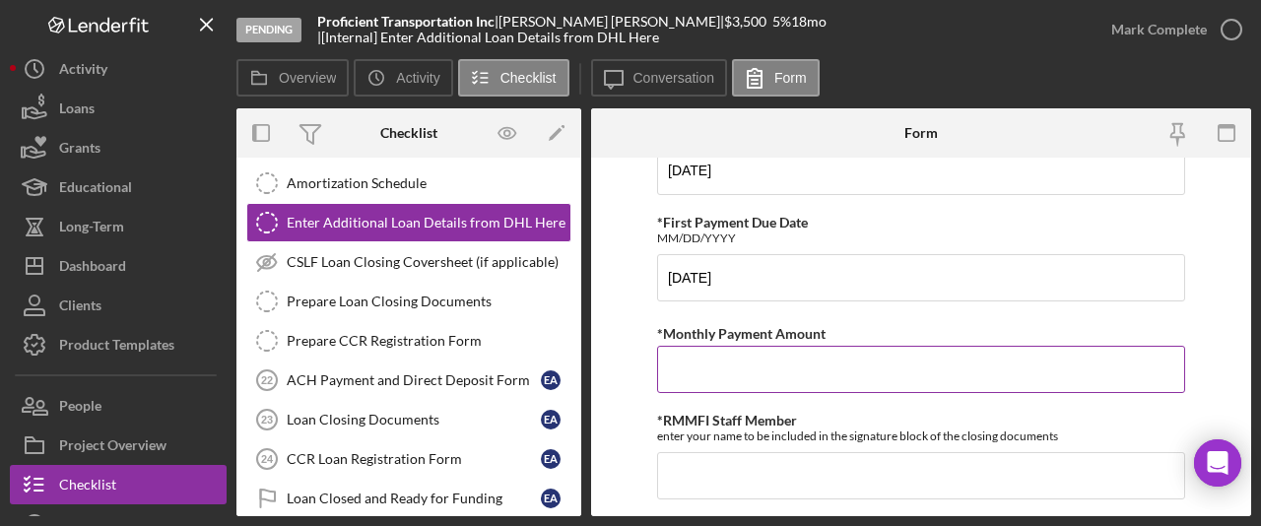
click at [824, 382] on input "*Monthly Payment Amount" at bounding box center [921, 369] width 528 height 47
type input "$207.40"
click at [608, 406] on form "*ID Number enter ID number assigned in DHL according to RMMFI ID number convent…" at bounding box center [921, 337] width 660 height 359
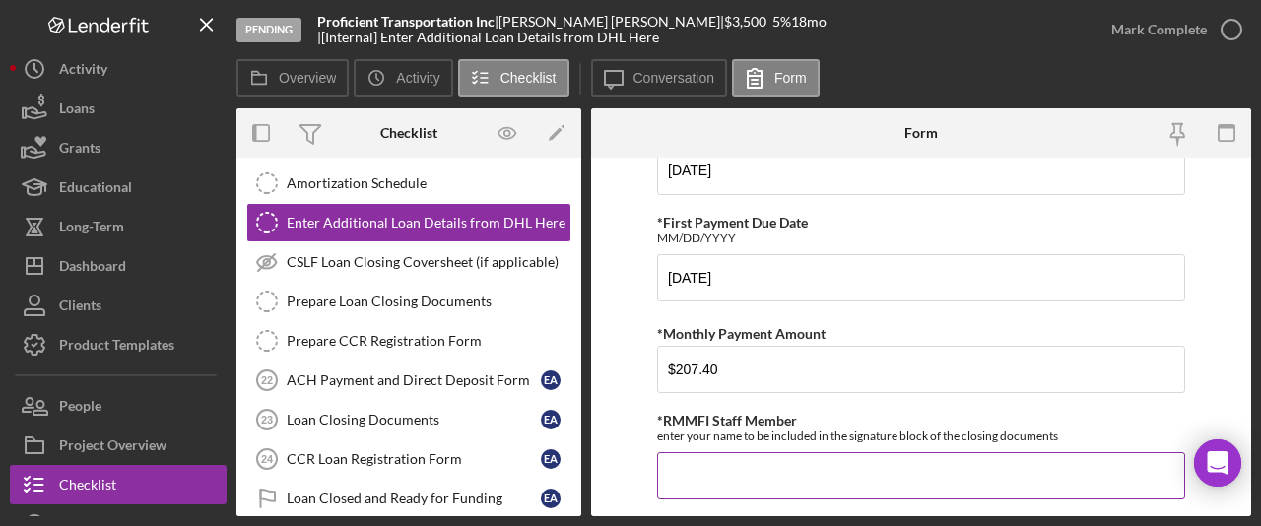
click at [712, 471] on input "*RMMFI Staff Member" at bounding box center [921, 475] width 528 height 47
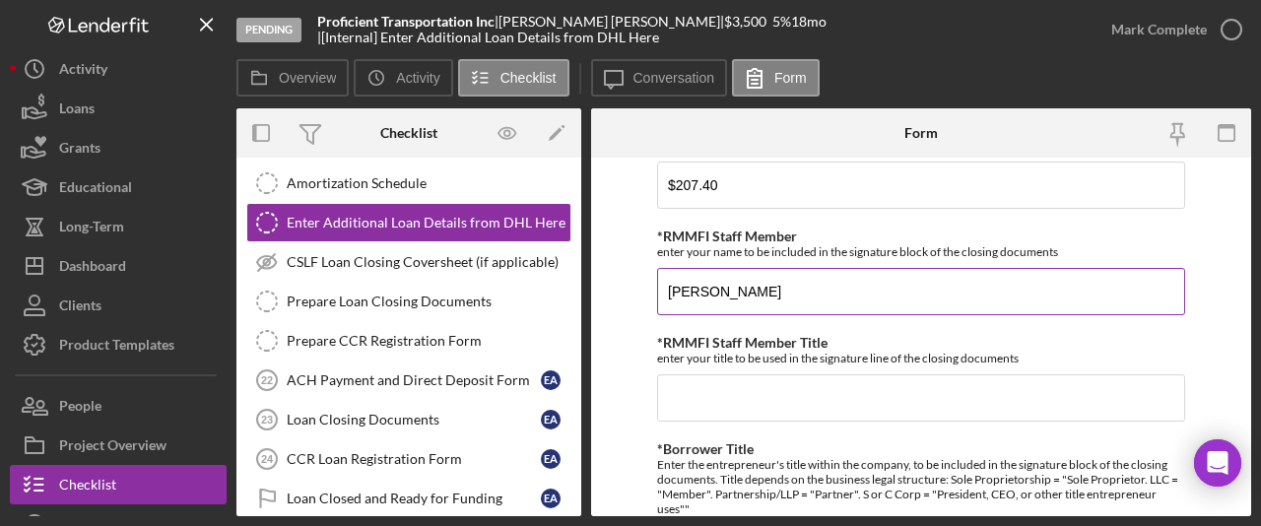
scroll to position [524, 0]
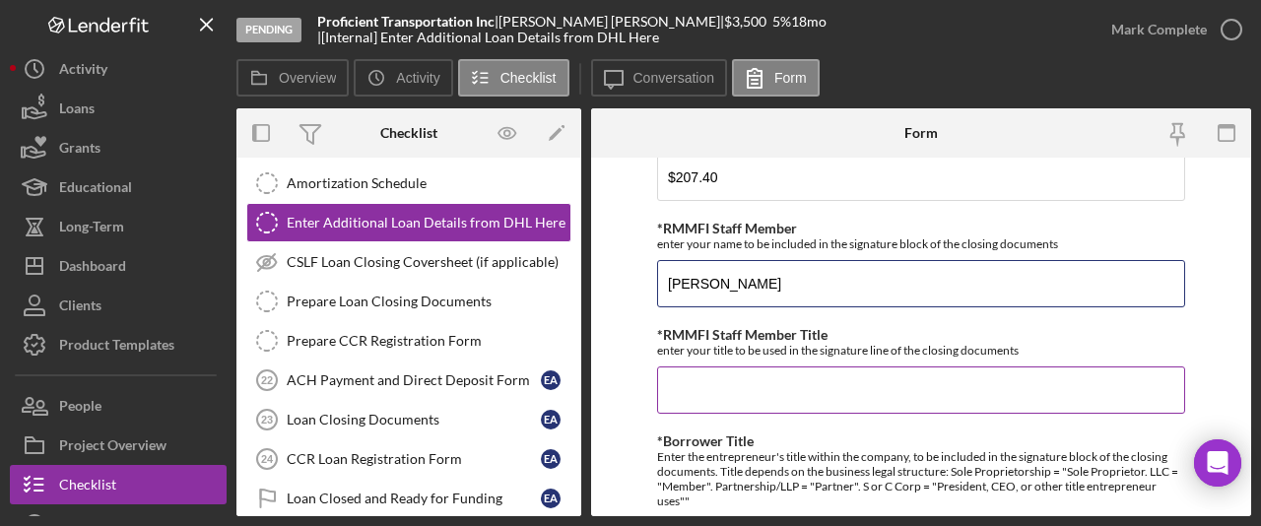
type input "[PERSON_NAME]"
click at [740, 407] on input "*RMMFI Staff Member Title" at bounding box center [921, 390] width 528 height 47
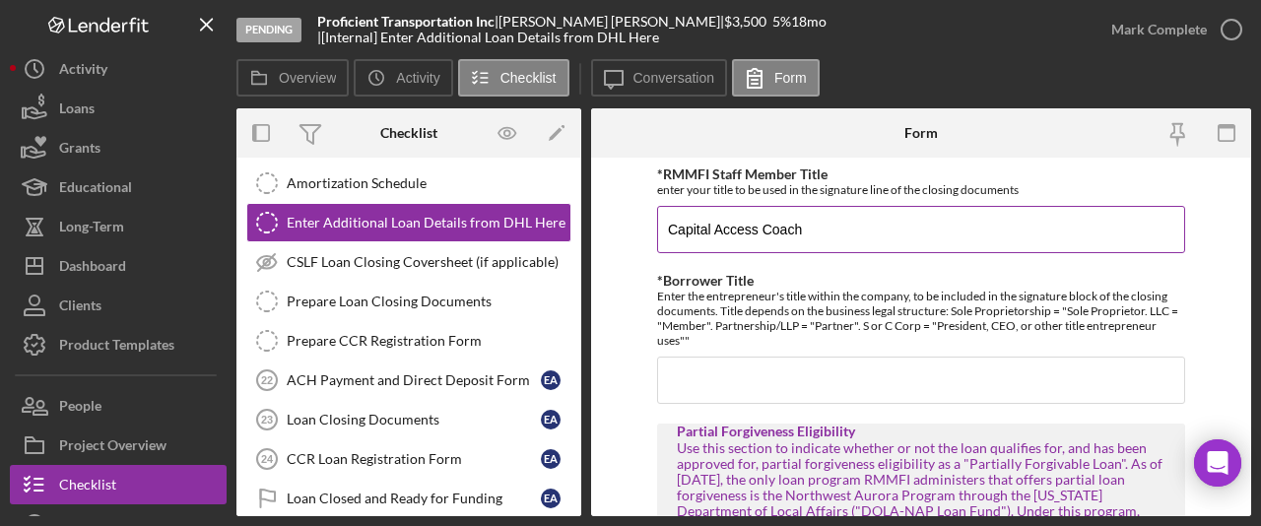
scroll to position [765, 0]
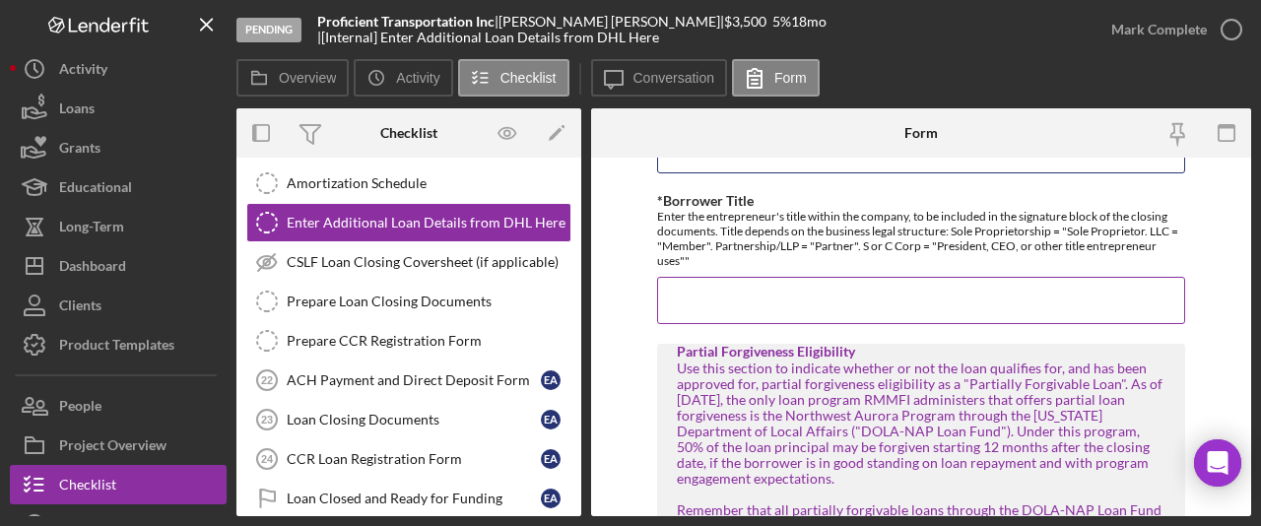
type input "Capital Access Coach"
click at [722, 295] on input "*Borrower Title" at bounding box center [921, 300] width 528 height 47
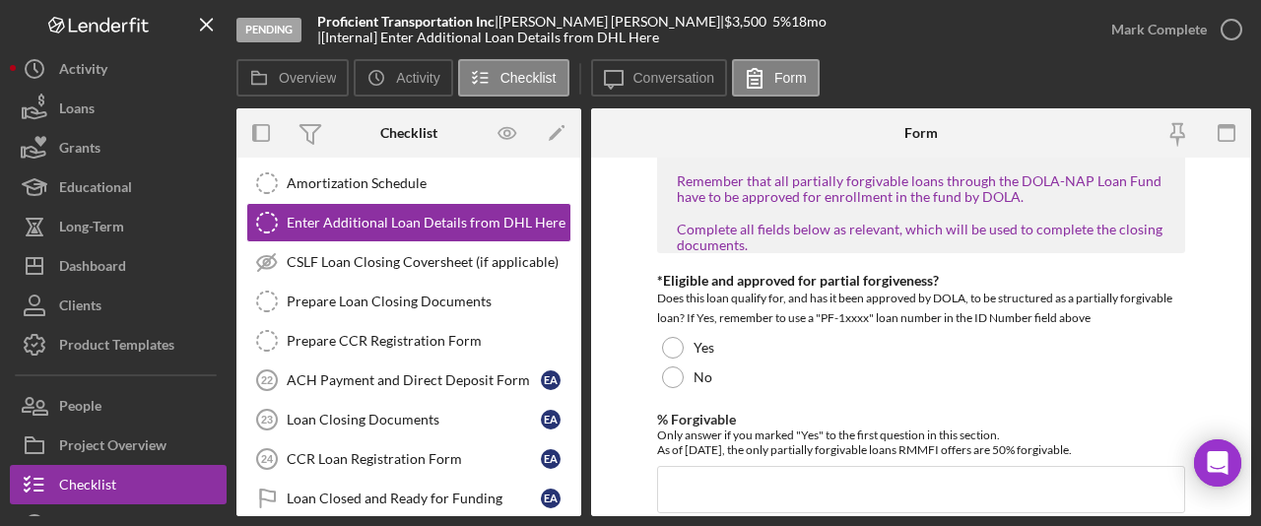
scroll to position [1131, 0]
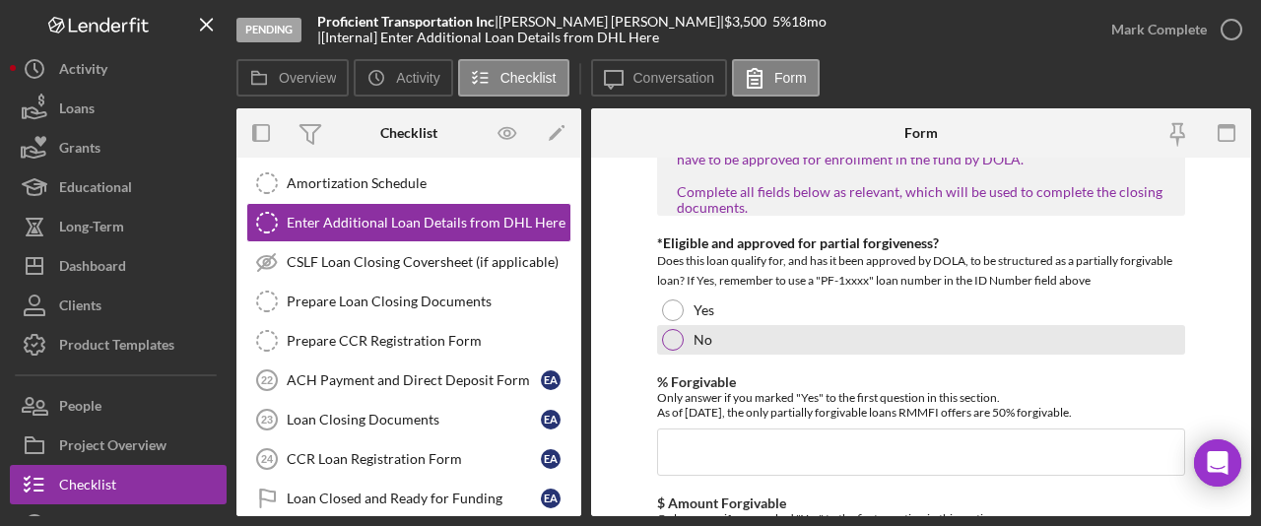
type input "President"
click at [676, 340] on div at bounding box center [673, 340] width 22 height 22
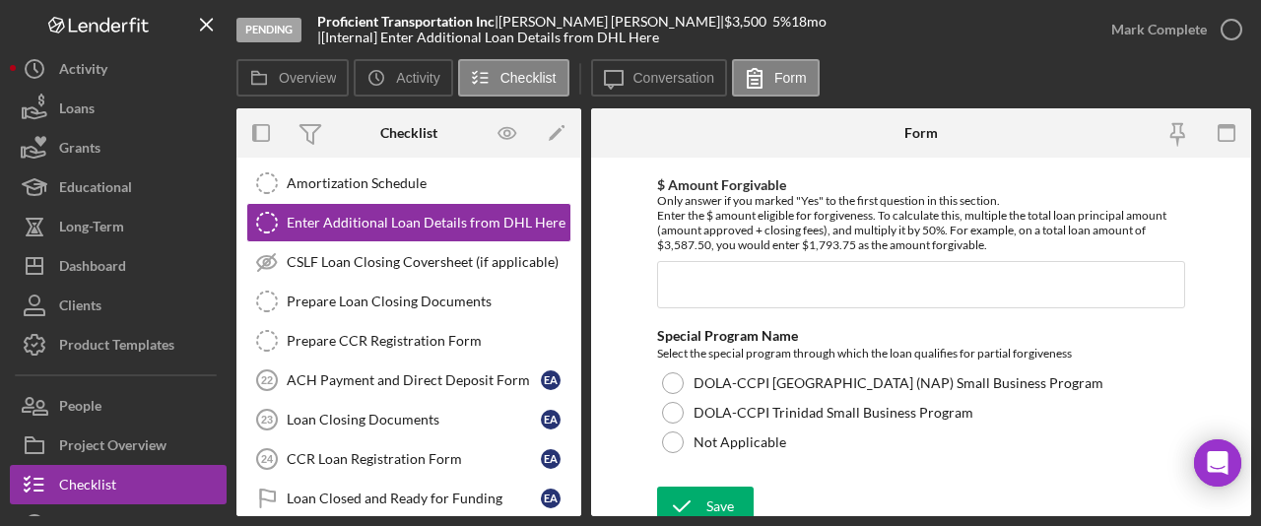
scroll to position [1462, 0]
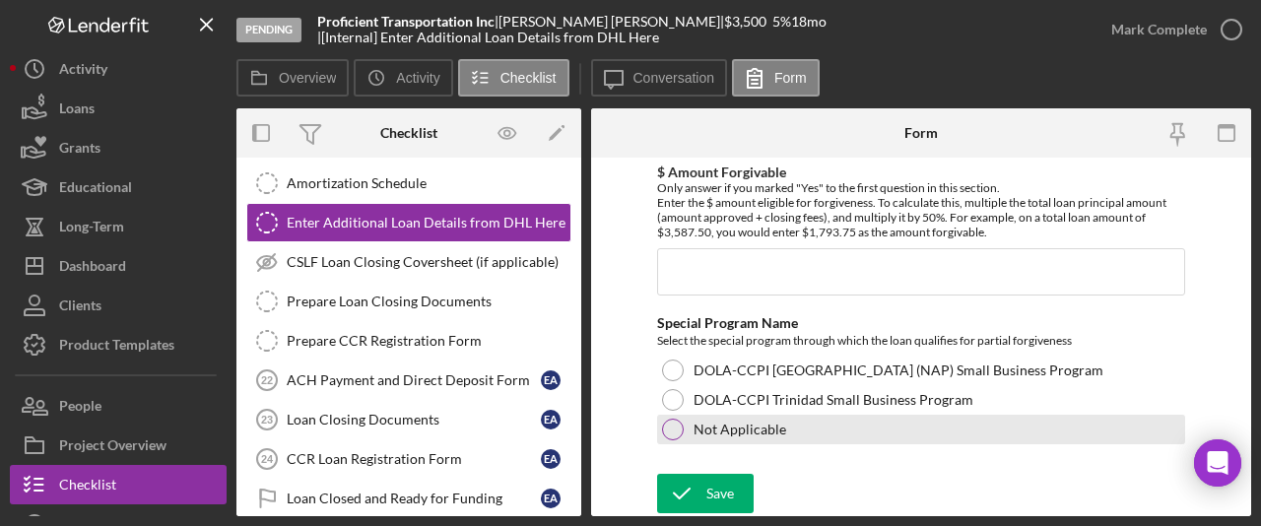
click at [677, 424] on div at bounding box center [673, 430] width 22 height 22
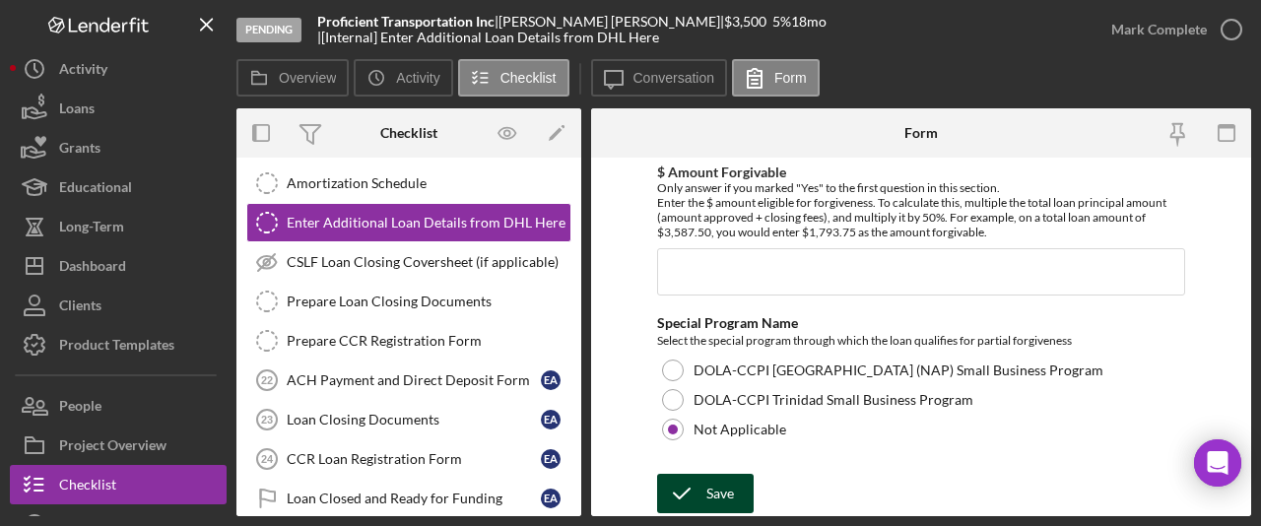
click at [703, 491] on icon "submit" at bounding box center [681, 493] width 49 height 49
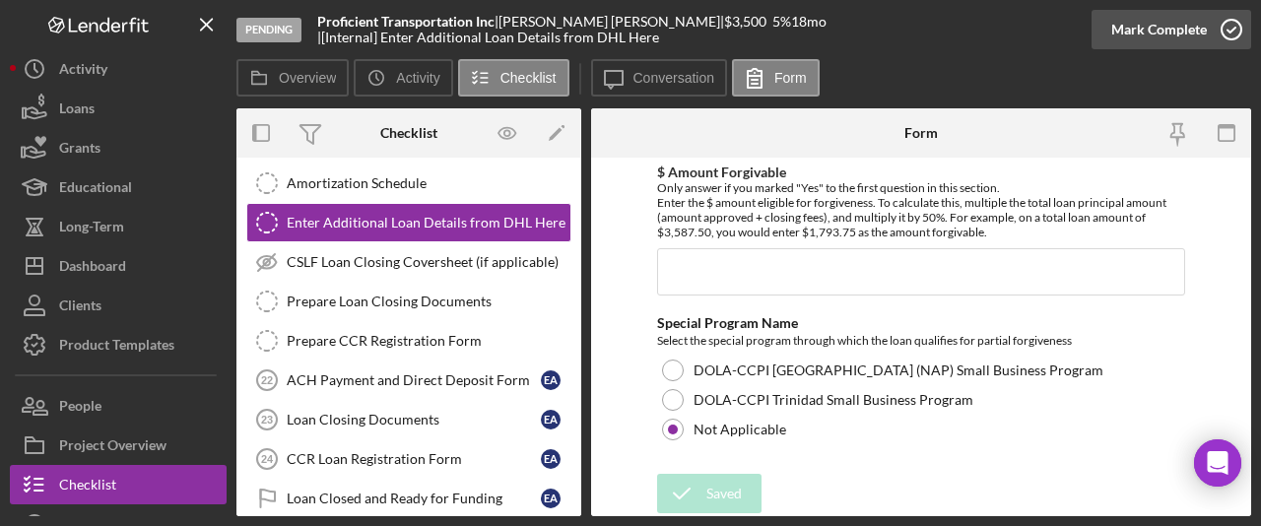
click at [1162, 27] on div "Mark Complete" at bounding box center [1160, 29] width 96 height 39
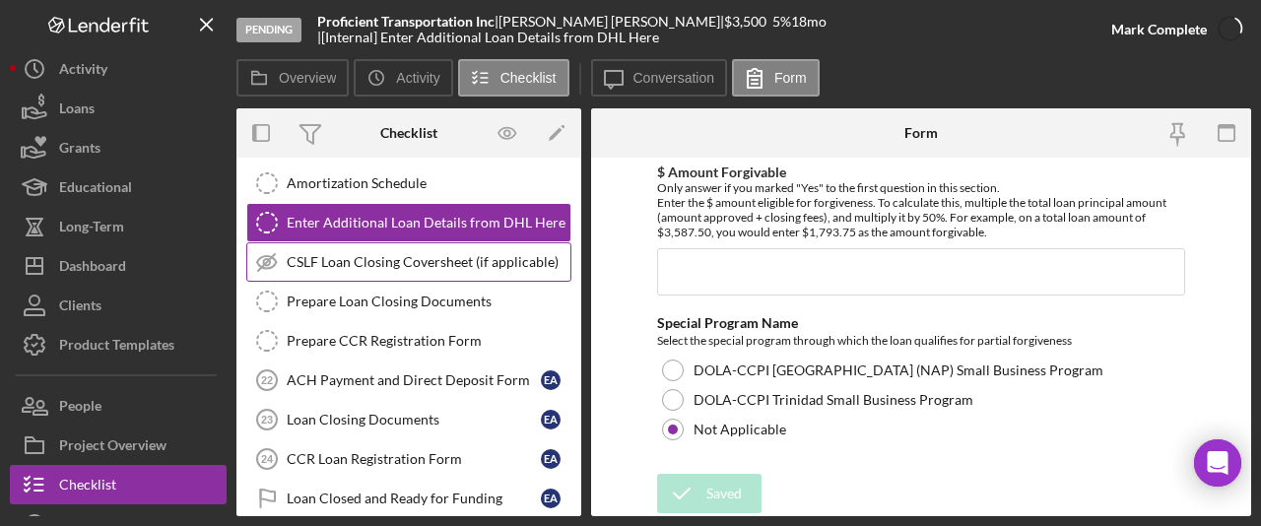
scroll to position [1541, 0]
click at [393, 274] on link "CSLF Loan Closing Coversheet (if applicable) CSLF Loan Closing Coversheet (if a…" at bounding box center [408, 261] width 325 height 39
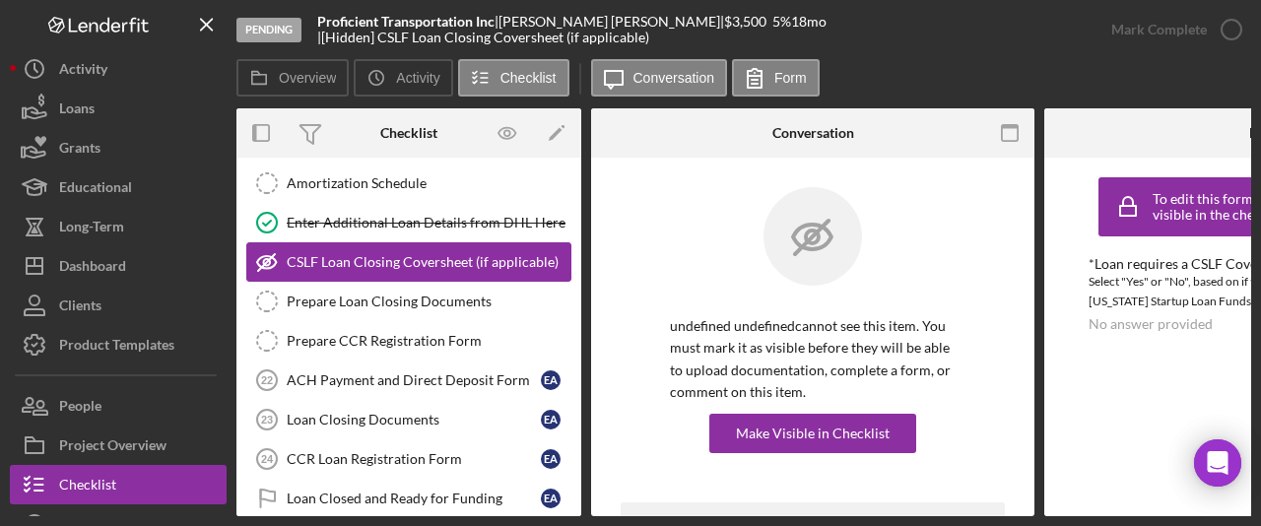
click at [393, 274] on link "CSLF Loan Closing Coversheet (if applicable) CSLF Loan Closing Coversheet (if a…" at bounding box center [408, 261] width 325 height 39
click at [594, 317] on div "undefined undefined cannot see this item. You must mark it as visible before th…" at bounding box center [812, 503] width 443 height 690
click at [462, 273] on link "CSLF Loan Closing Coversheet (if applicable) CSLF Loan Closing Coversheet (if a…" at bounding box center [408, 261] width 325 height 39
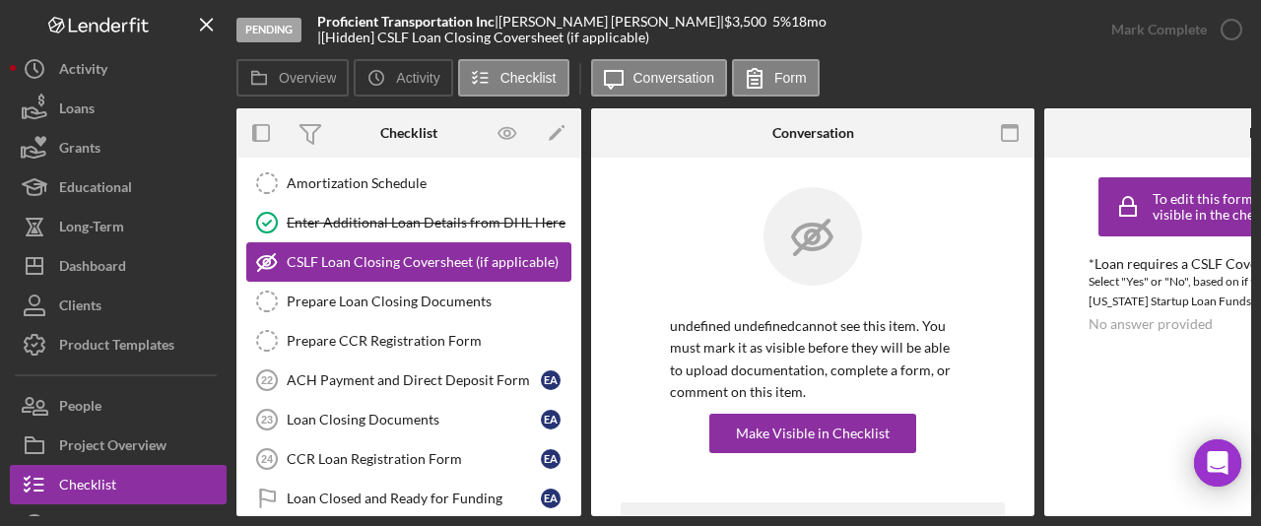
click at [462, 273] on link "CSLF Loan Closing Coversheet (if applicable) CSLF Loan Closing Coversheet (if a…" at bounding box center [408, 261] width 325 height 39
click at [409, 261] on div "CSLF Loan Closing Coversheet (if applicable)" at bounding box center [429, 262] width 284 height 16
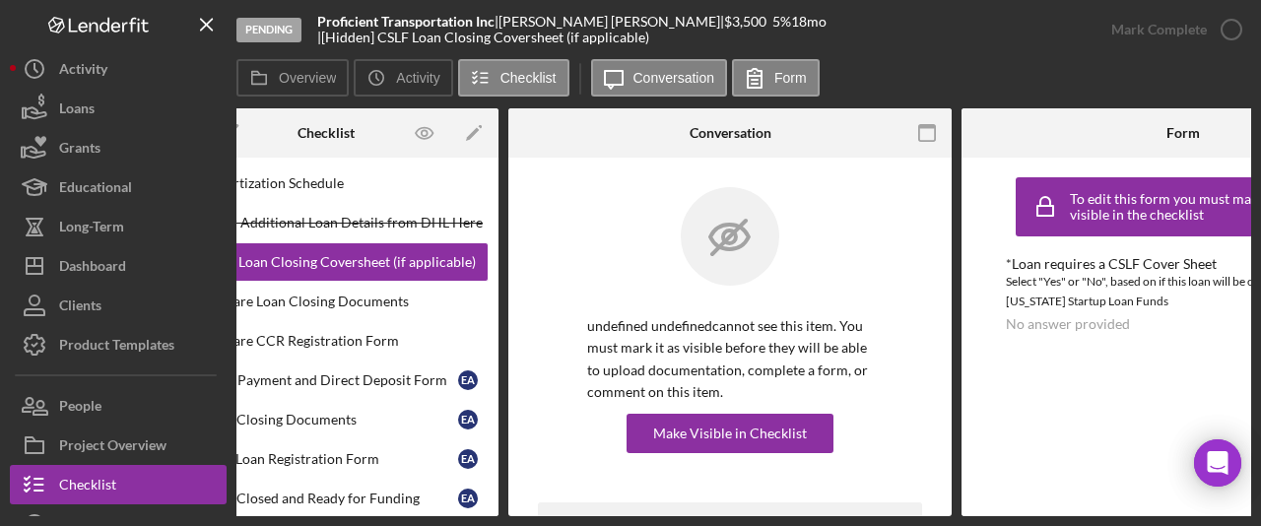
scroll to position [0, 85]
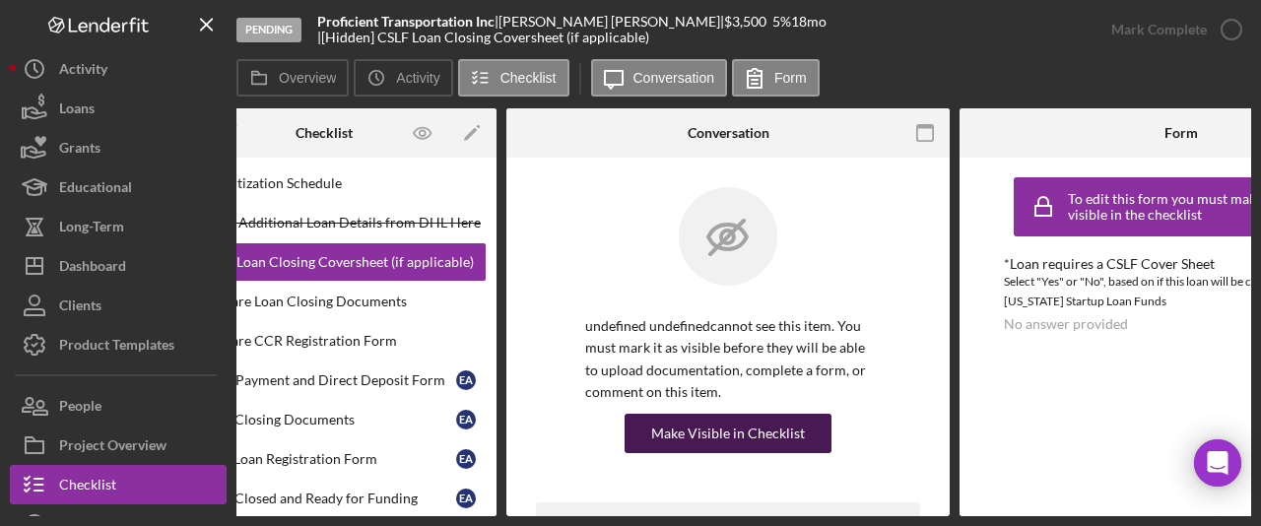
click at [752, 445] on div "Make Visible in Checklist" at bounding box center [728, 433] width 154 height 39
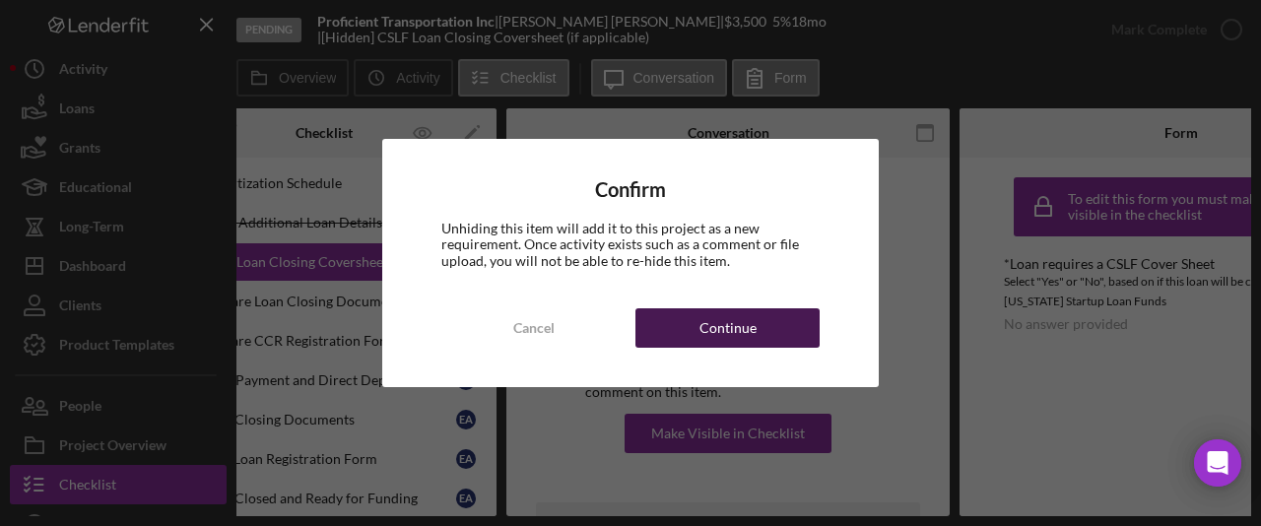
click at [746, 347] on div "Cancel Continue" at bounding box center [630, 327] width 378 height 39
click at [732, 320] on div "Continue" at bounding box center [728, 327] width 57 height 39
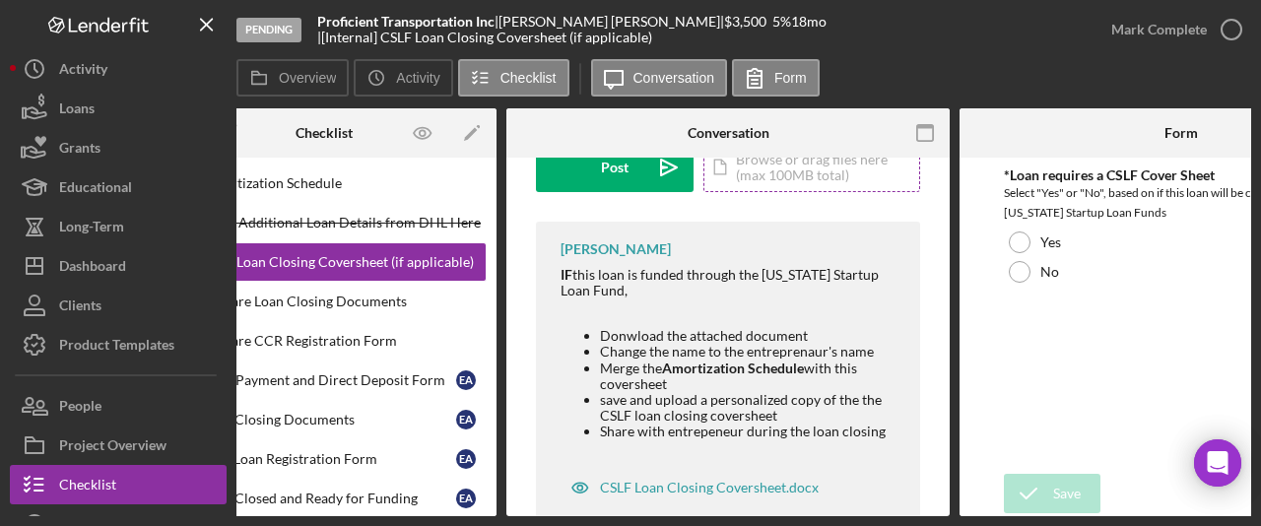
scroll to position [346, 0]
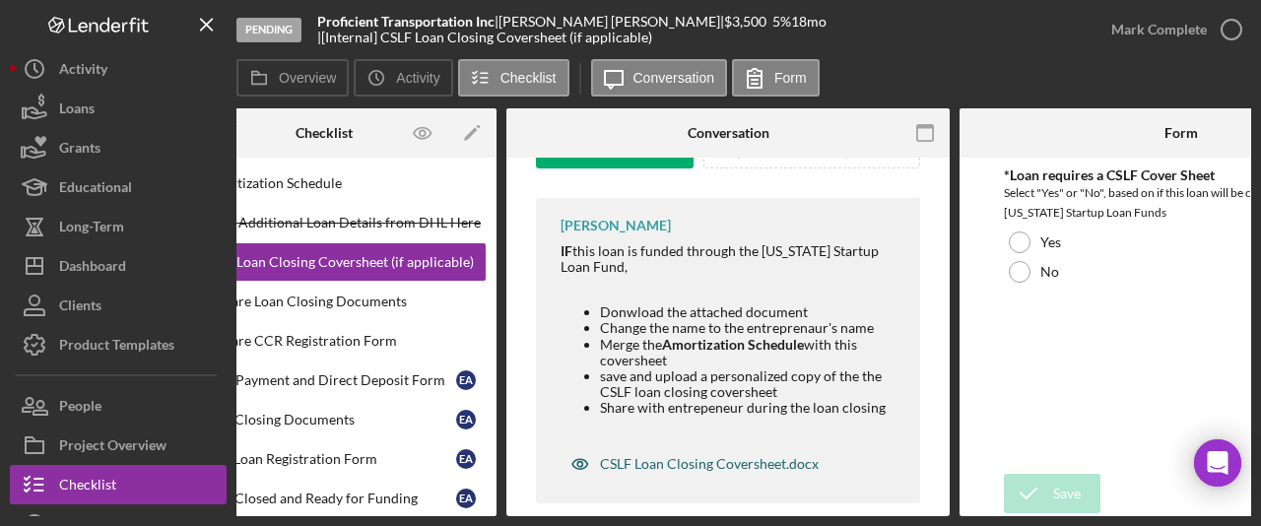
click at [685, 465] on div "CSLF Loan Closing Coversheet.docx" at bounding box center [709, 464] width 219 height 16
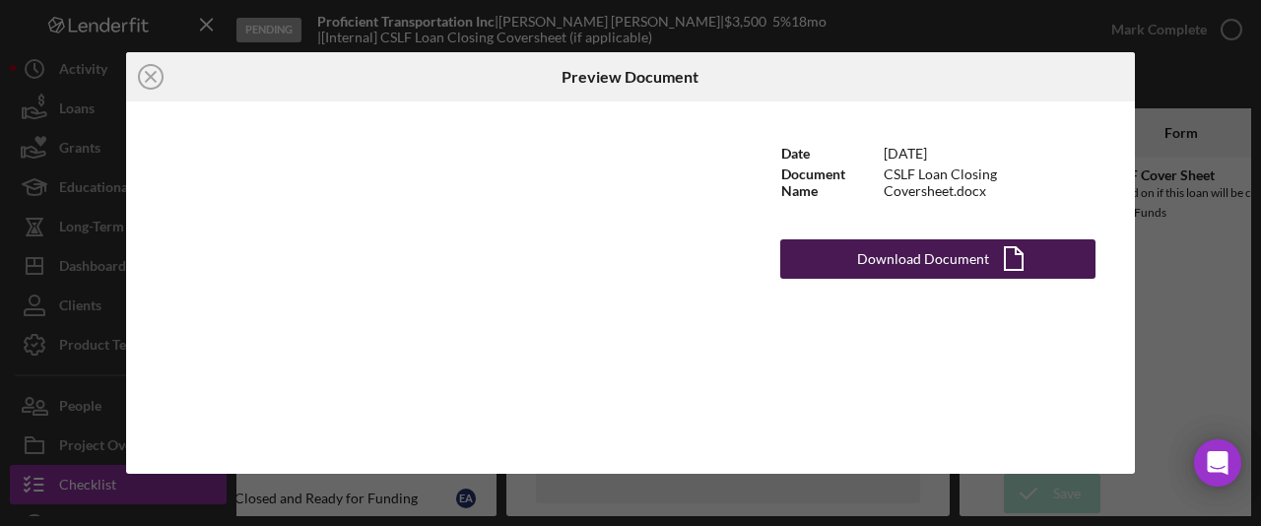
click at [845, 243] on button "Download Document Icon/Document" at bounding box center [938, 258] width 315 height 39
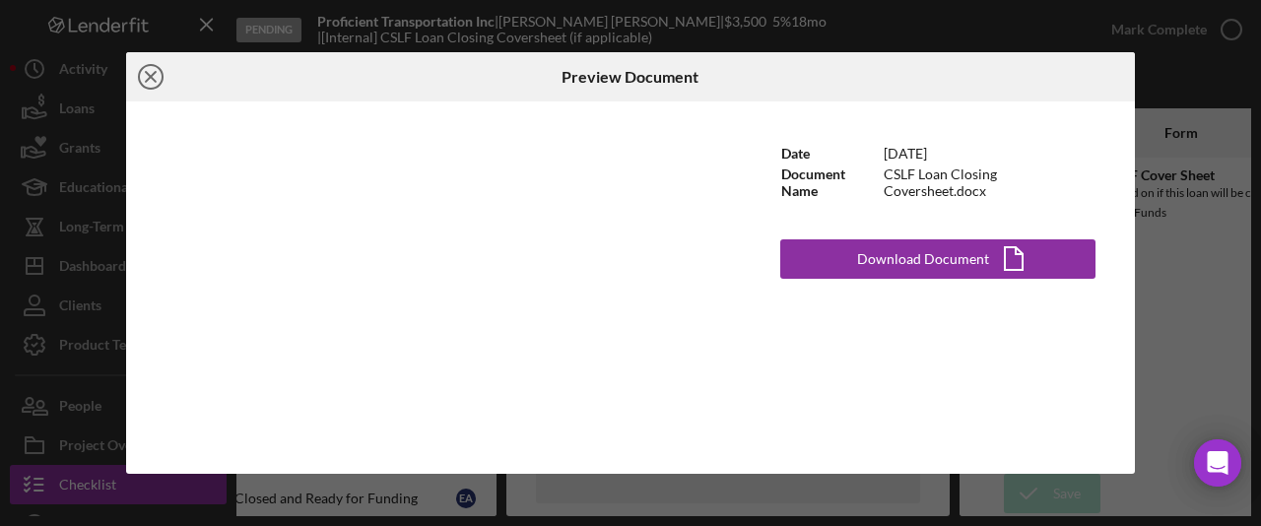
click at [151, 77] on line at bounding box center [151, 77] width 10 height 10
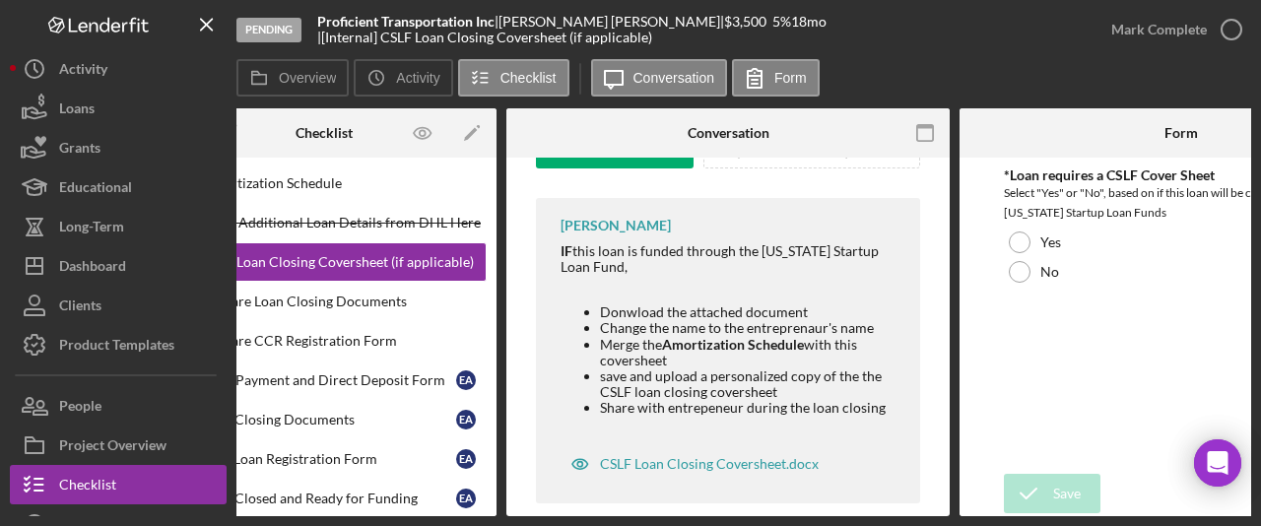
click at [151, 77] on button "Icon/History Activity" at bounding box center [118, 68] width 217 height 39
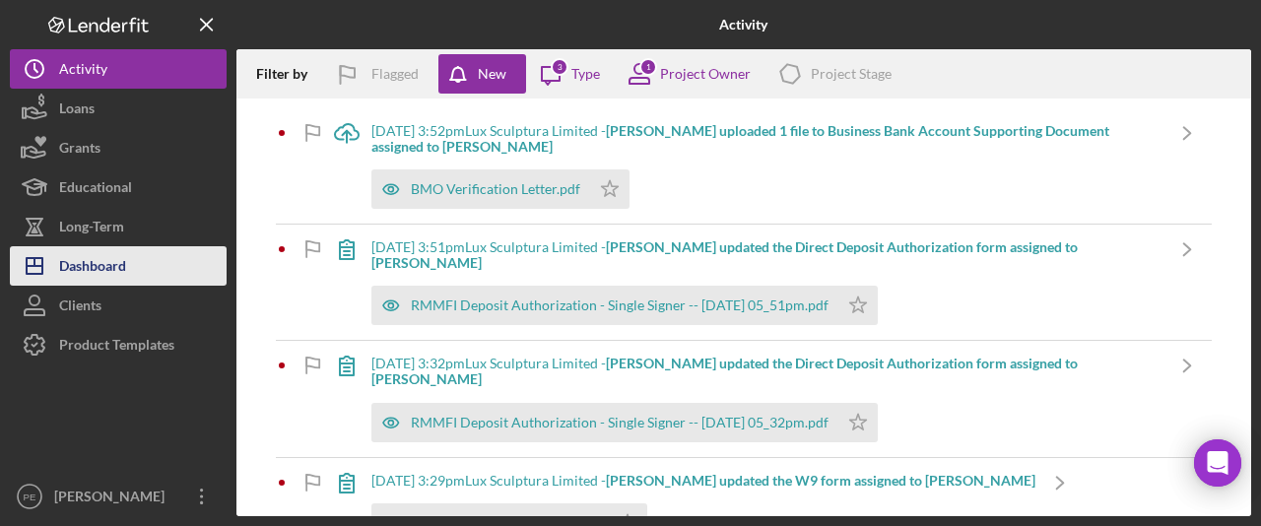
click at [148, 273] on button "Icon/Dashboard Dashboard" at bounding box center [118, 265] width 217 height 39
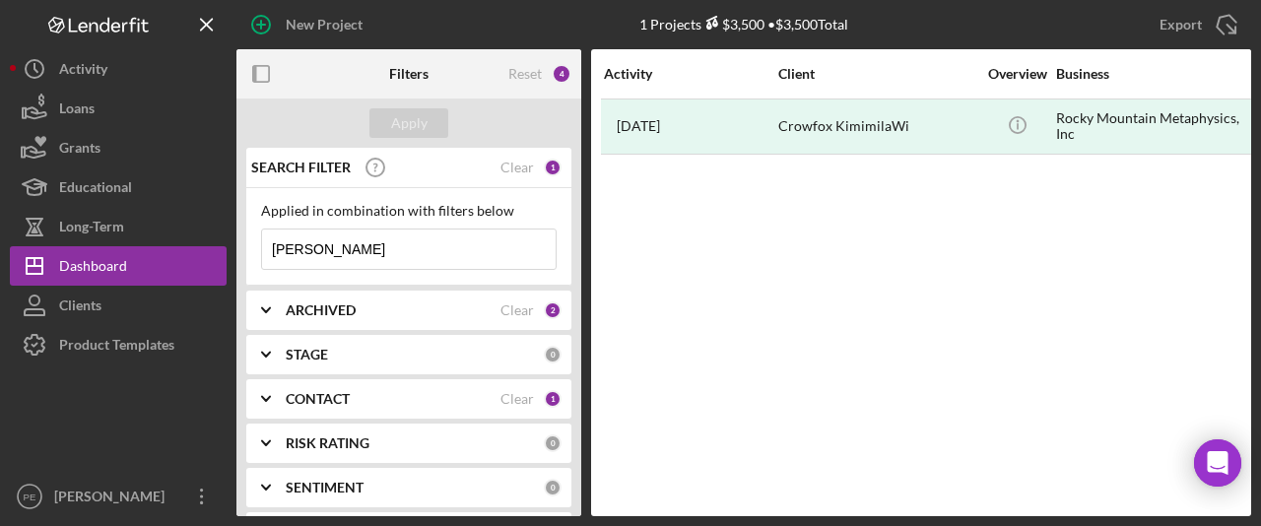
click at [374, 250] on input "kim Schiavione" at bounding box center [409, 249] width 294 height 39
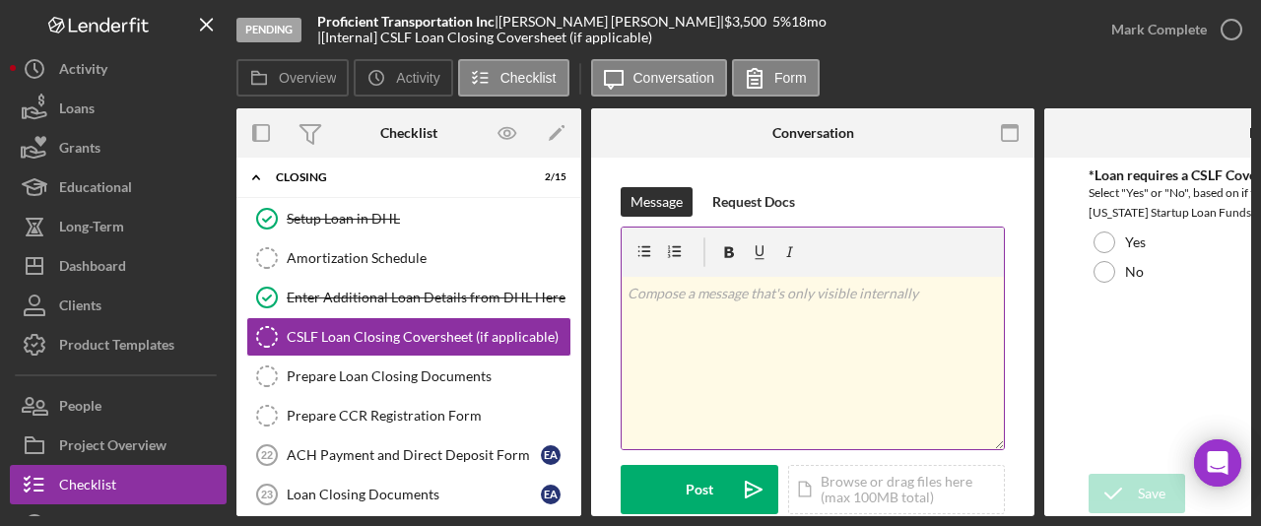
scroll to position [55, 0]
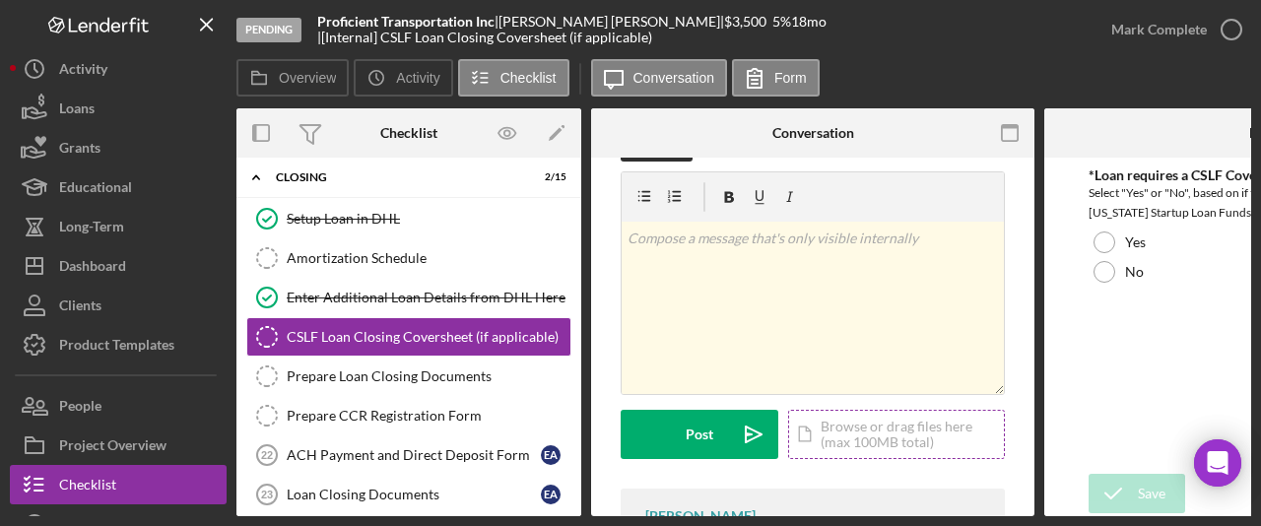
click at [878, 446] on div "Icon/Document Browse or drag files here (max 100MB total) Tap to choose files o…" at bounding box center [896, 434] width 217 height 49
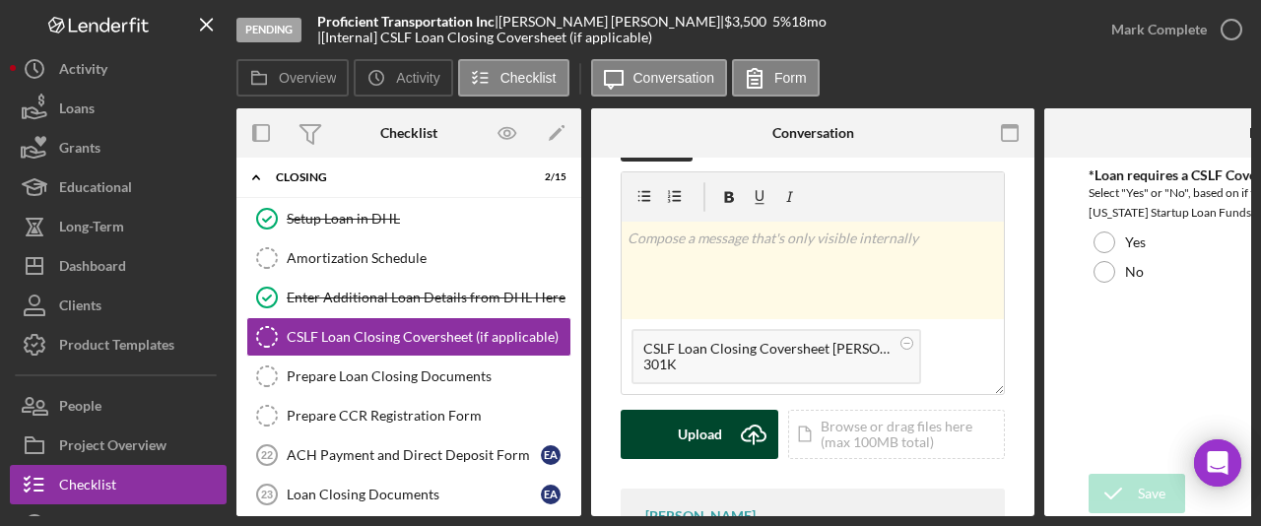
click at [751, 444] on icon "Icon/Upload" at bounding box center [753, 434] width 49 height 49
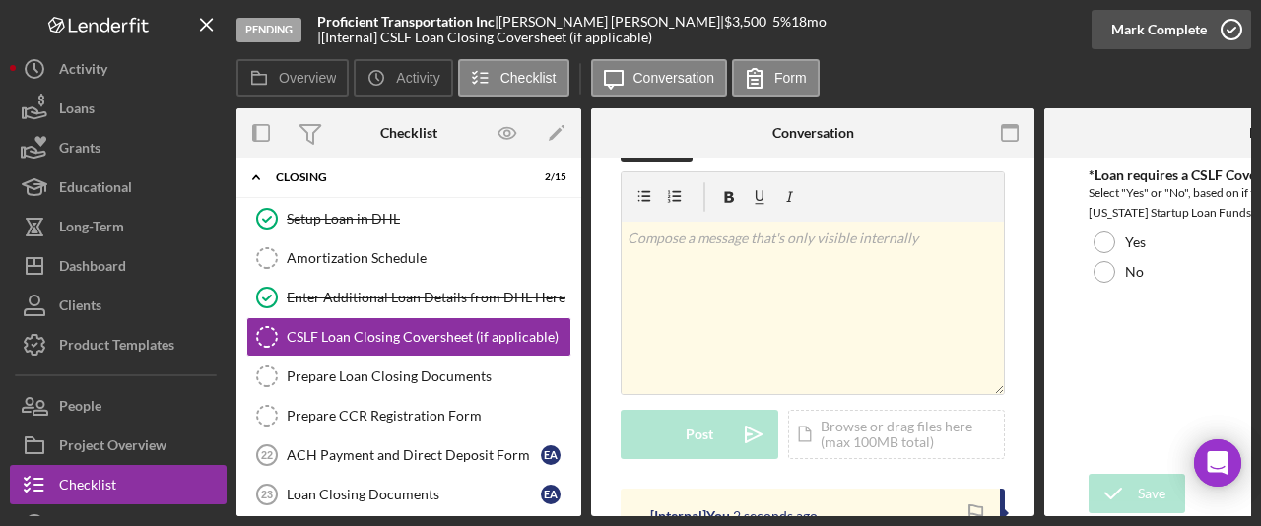
click at [1149, 37] on div "Mark Complete" at bounding box center [1160, 29] width 96 height 39
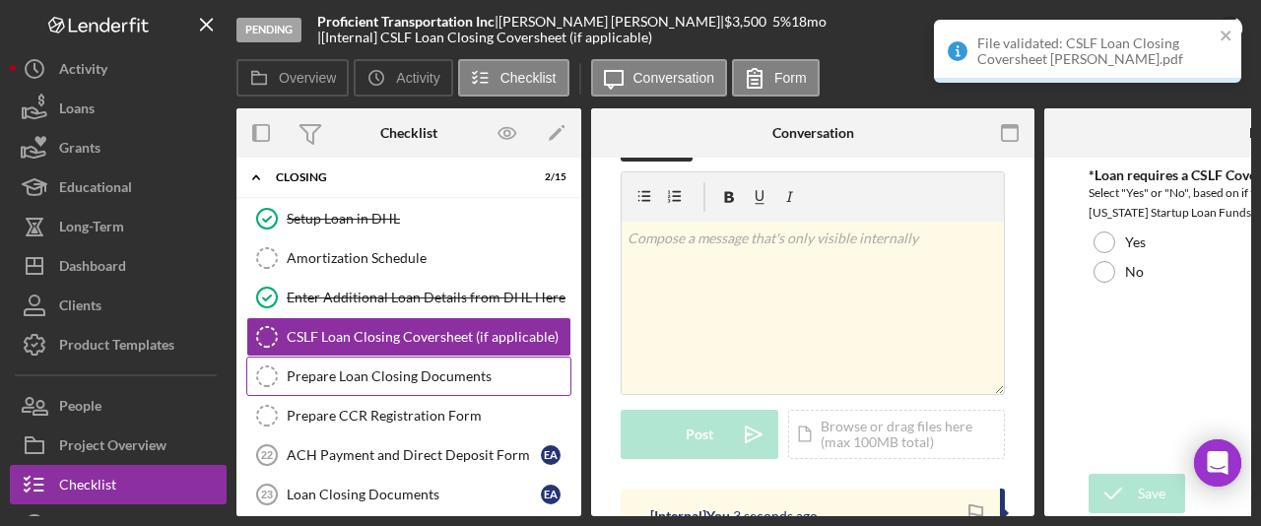
scroll to position [348, 0]
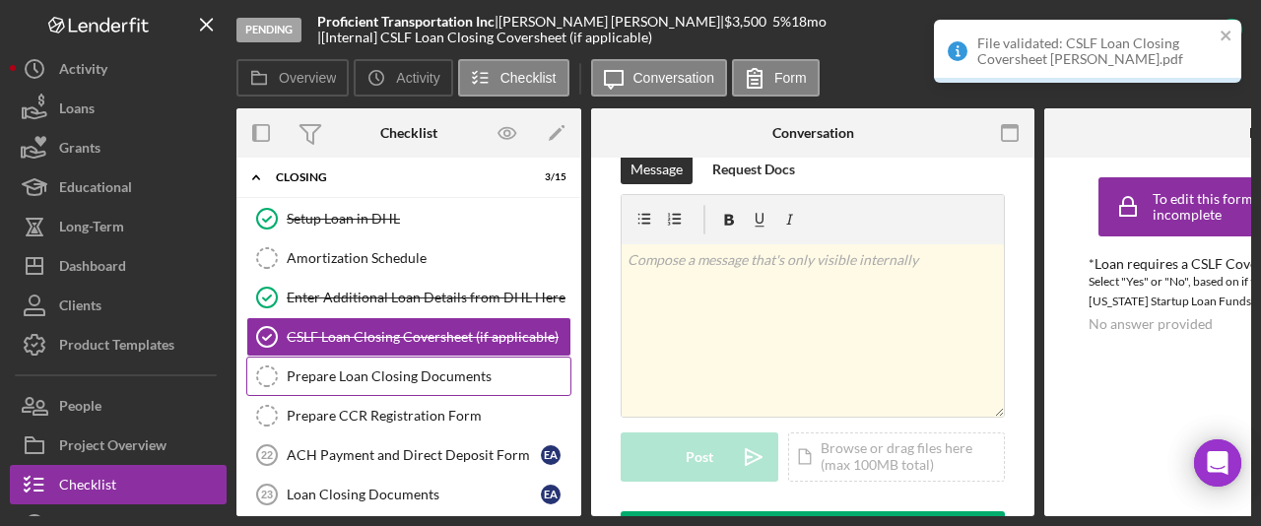
click at [339, 373] on div "Prepare Loan Closing Documents" at bounding box center [429, 377] width 284 height 16
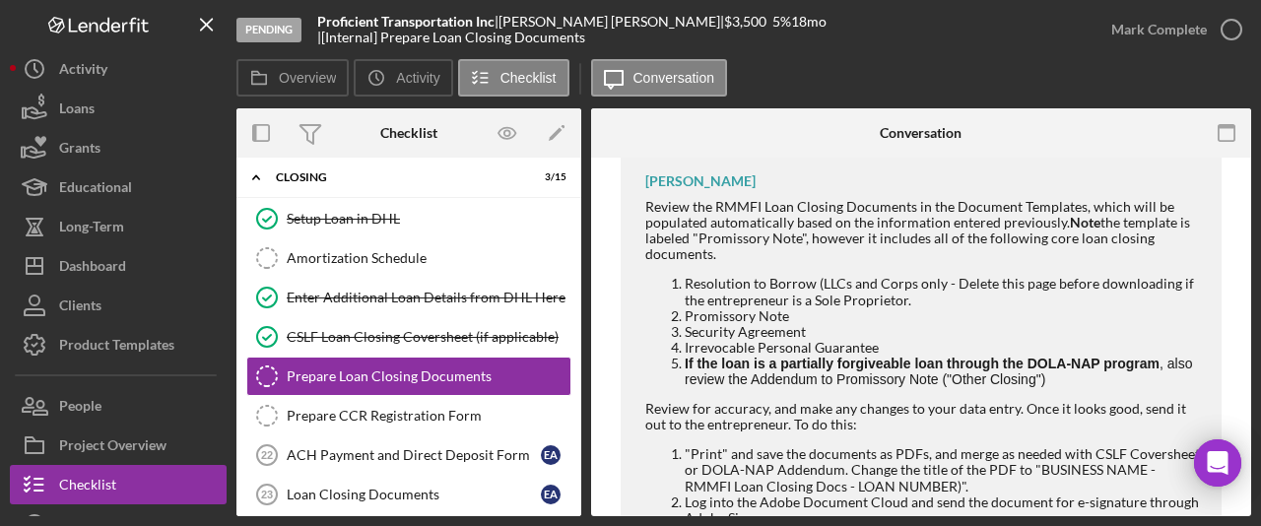
scroll to position [407, 0]
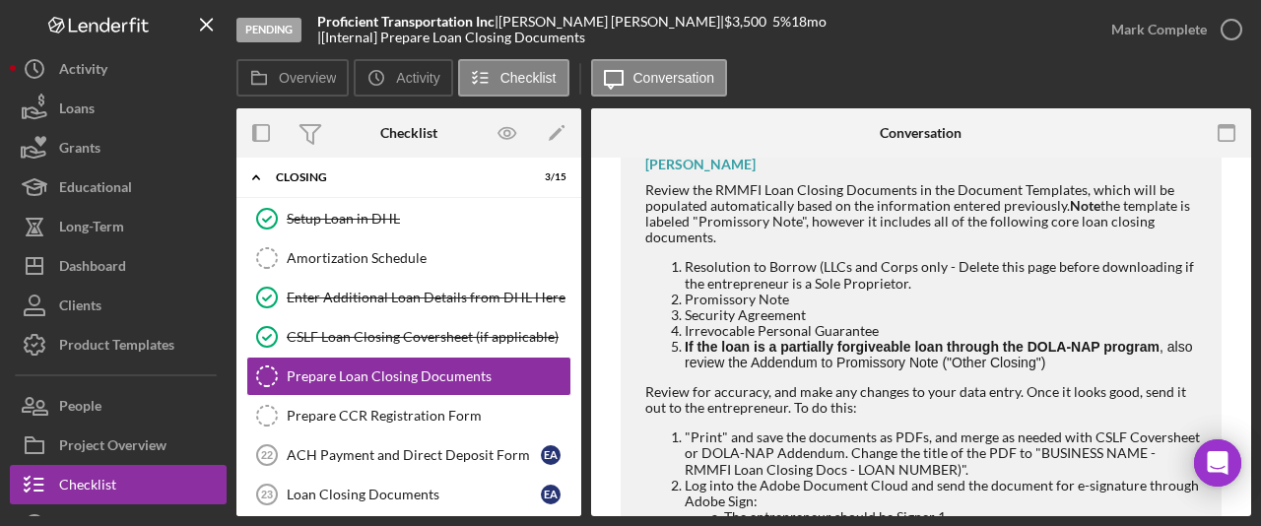
click at [495, 30] on b "Proficient Transportation Inc" at bounding box center [405, 21] width 177 height 17
drag, startPoint x: 495, startPoint y: 30, endPoint x: 326, endPoint y: 28, distance: 168.5
click at [326, 28] on b "Proficient Transportation Inc" at bounding box center [405, 21] width 177 height 17
drag, startPoint x: 1148, startPoint y: 451, endPoint x: 983, endPoint y: 467, distance: 166.3
click at [983, 467] on li ""Print" and save the documents as PDFs, and merge as needed with CSLF Covershee…" at bounding box center [943, 453] width 517 height 47
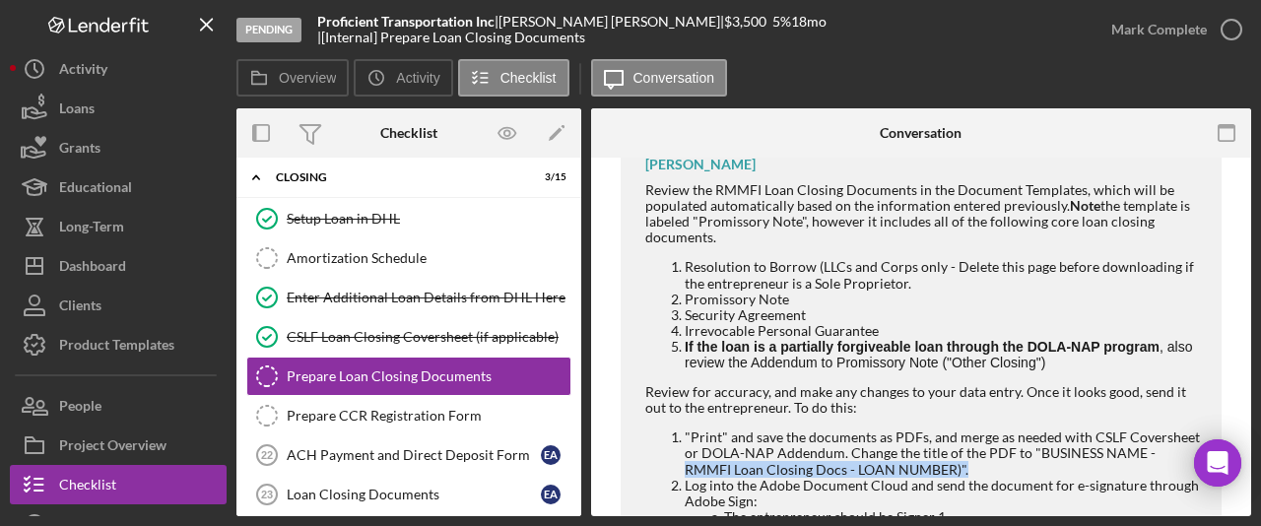
copy li "RMMFI Loan Closing Docs - LOAN NUMBER)"."
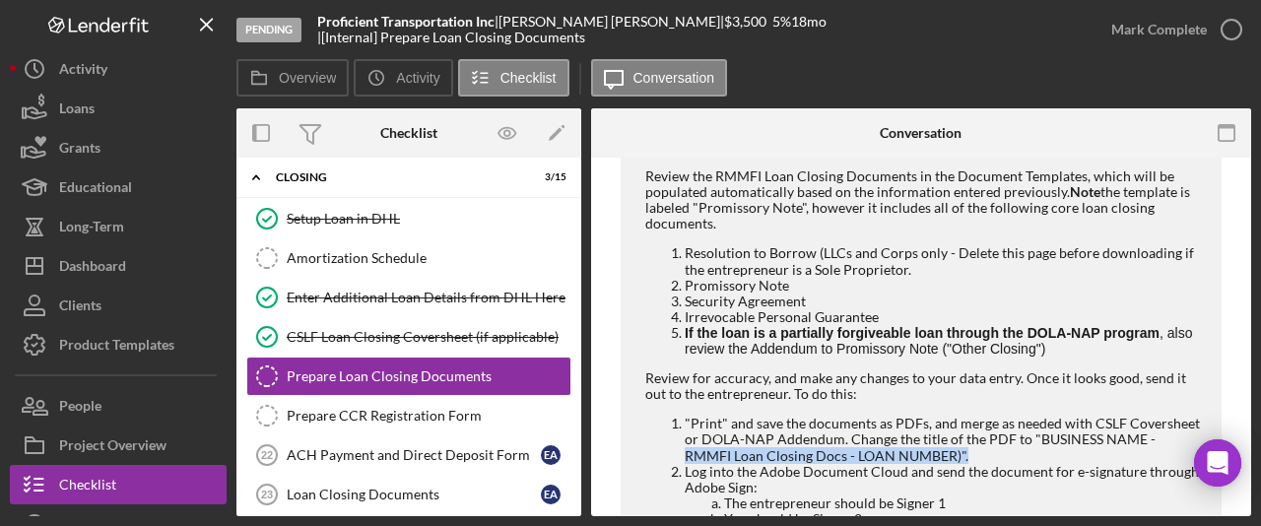
scroll to position [433, 0]
